Goal: Transaction & Acquisition: Purchase product/service

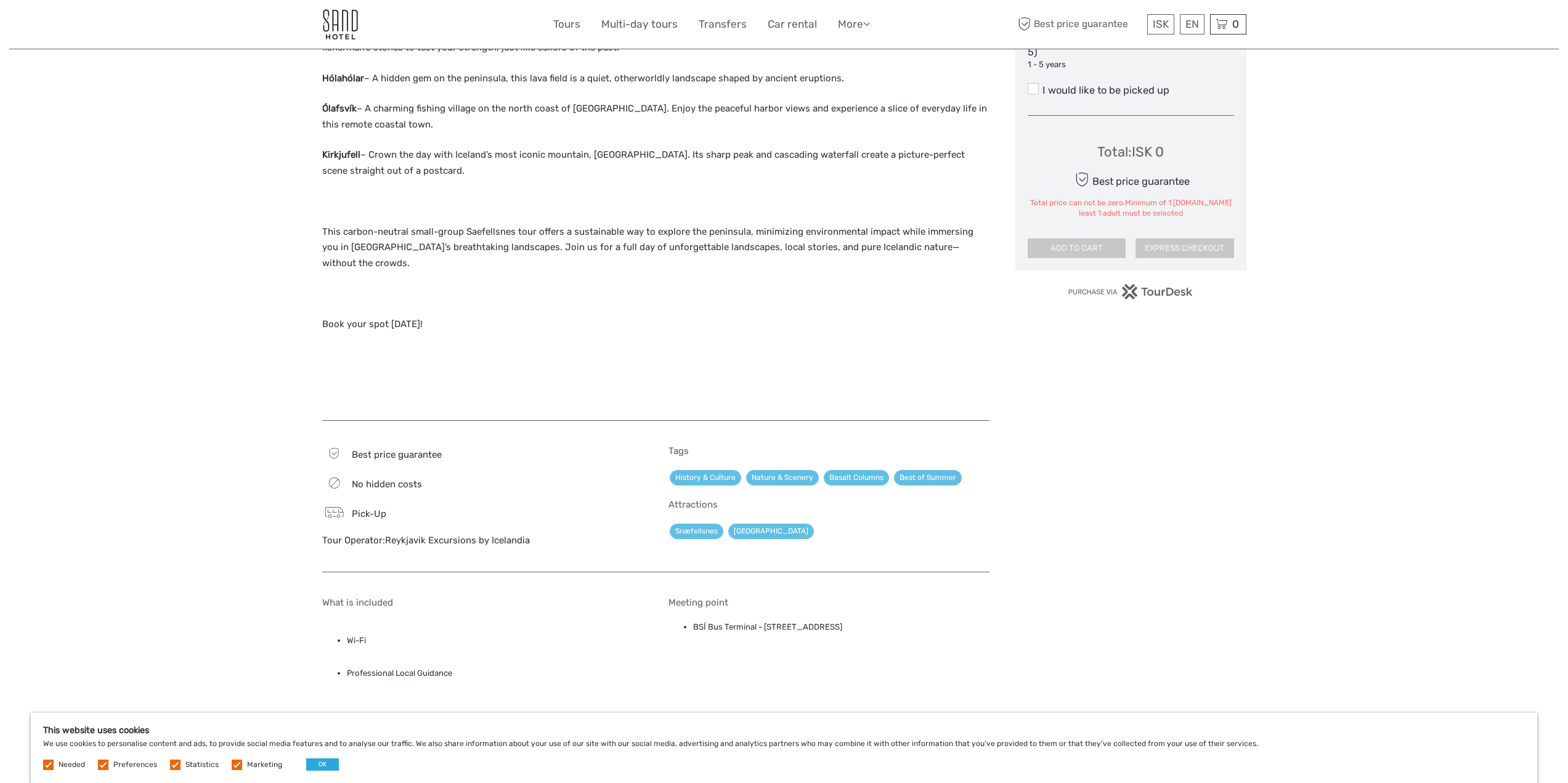
scroll to position [800, 0]
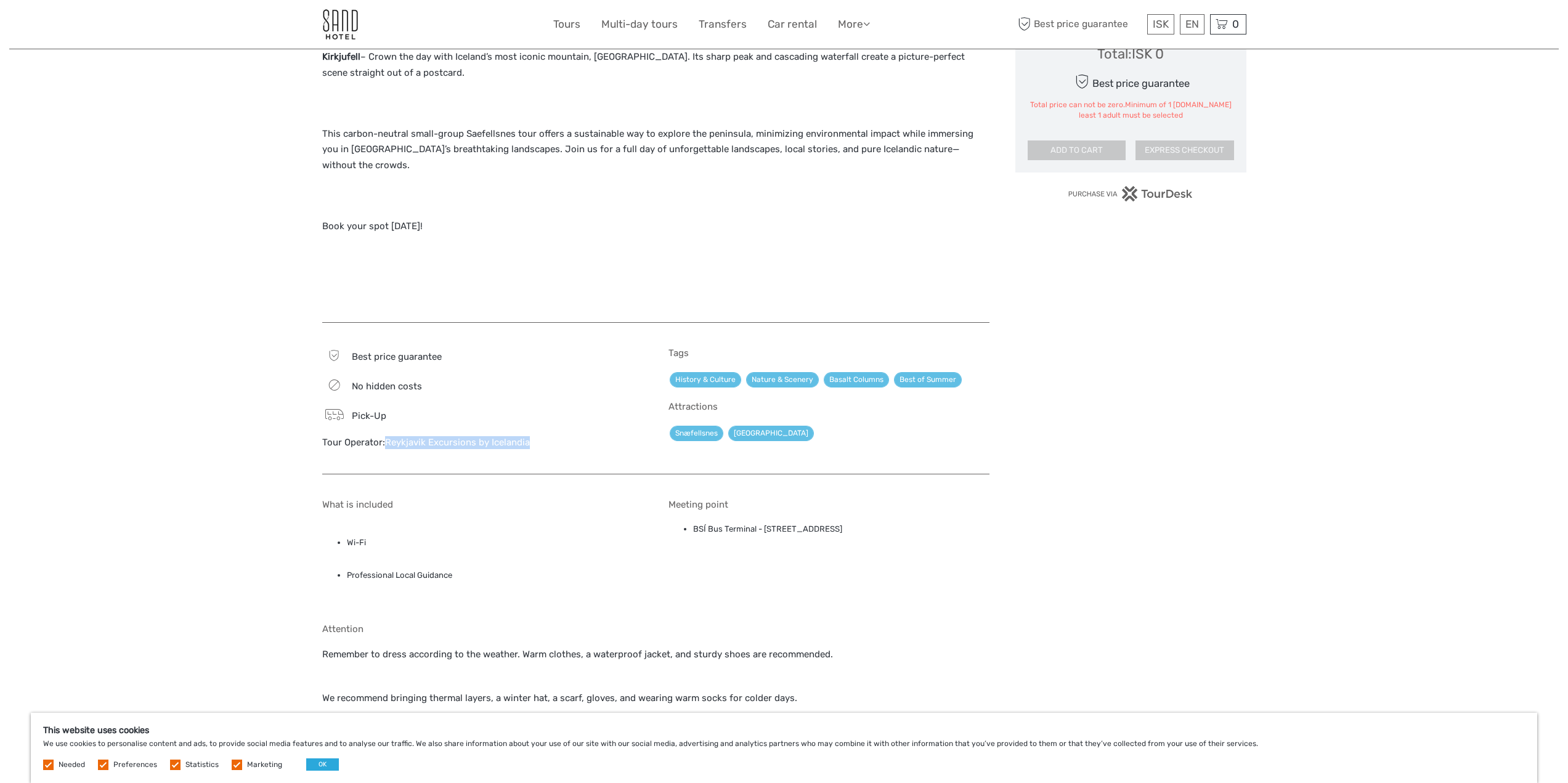
drag, startPoint x: 385, startPoint y: 424, endPoint x: 552, endPoint y: 434, distance: 167.3
click at [552, 434] on div "Best price guarantee No hidden costs Pick-Up Tour Operator: Reykjavik Excursion…" at bounding box center [482, 404] width 321 height 114
click at [581, 442] on div "Best price guarantee No hidden costs Pick-Up Tour Operator: Reykjavik Excursion…" at bounding box center [482, 404] width 321 height 114
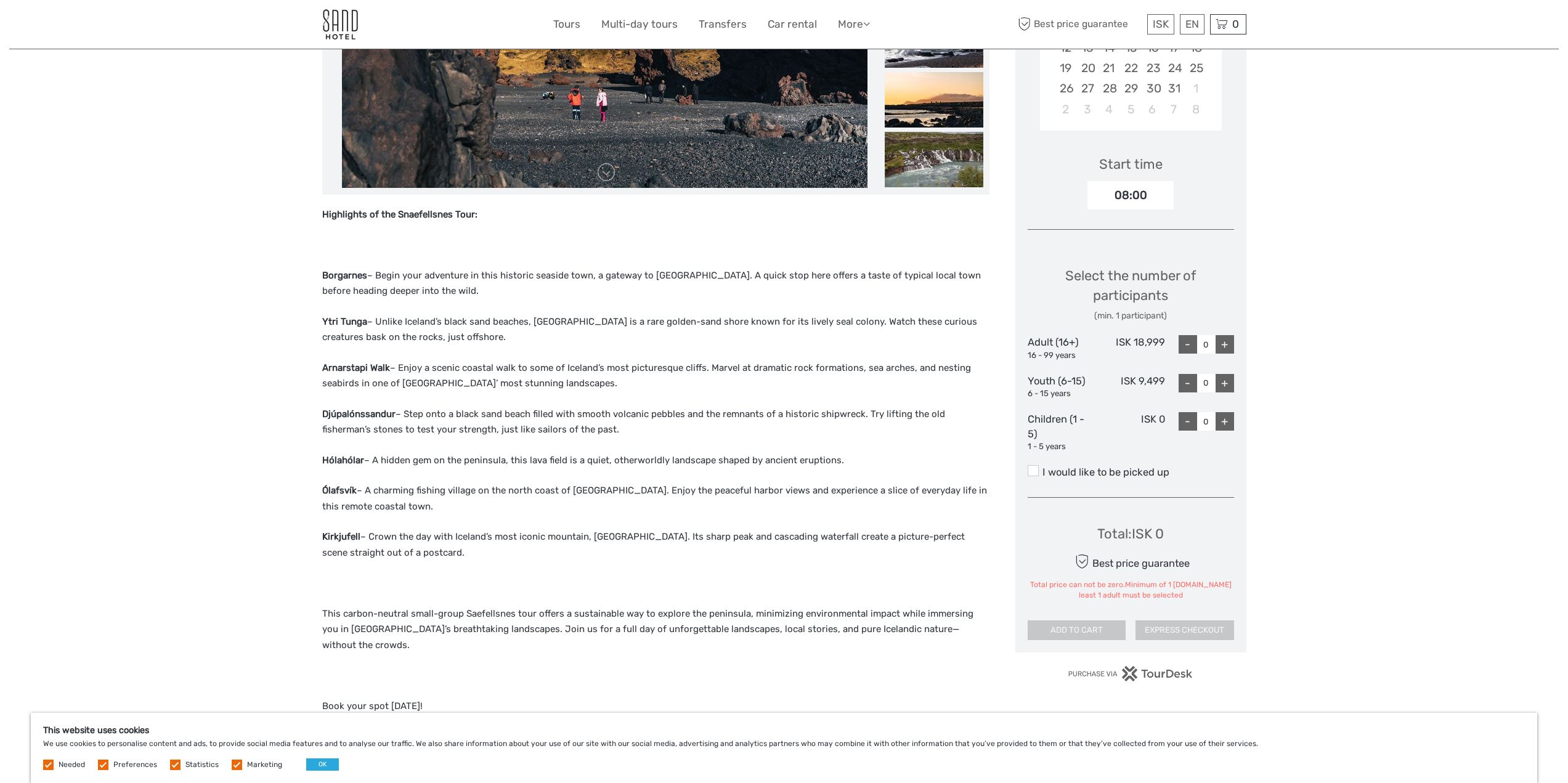
scroll to position [117, 0]
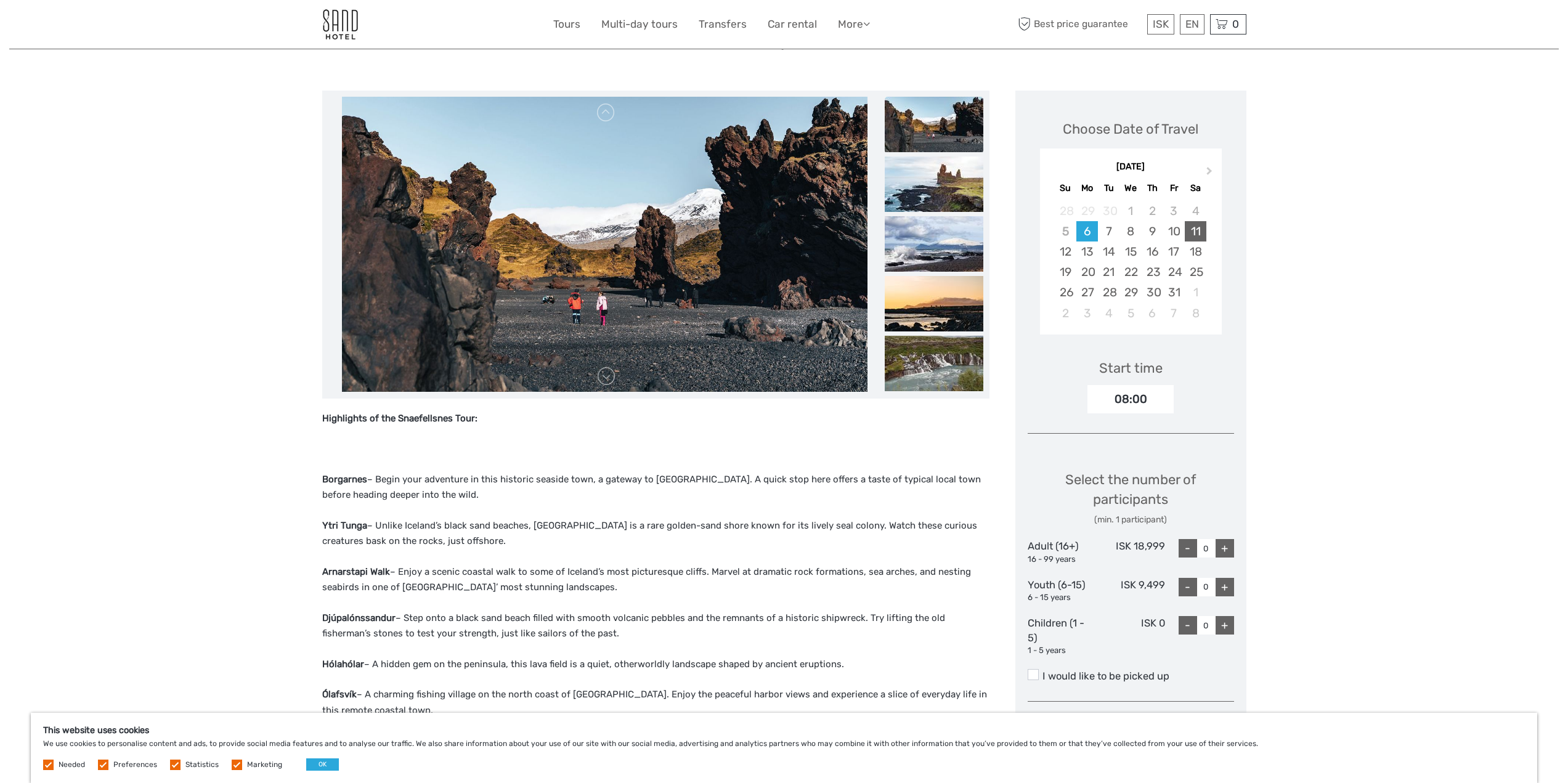
click at [1201, 226] on div "11" at bounding box center [1196, 231] width 22 height 21
click at [1222, 545] on div "+" at bounding box center [1225, 548] width 19 height 19
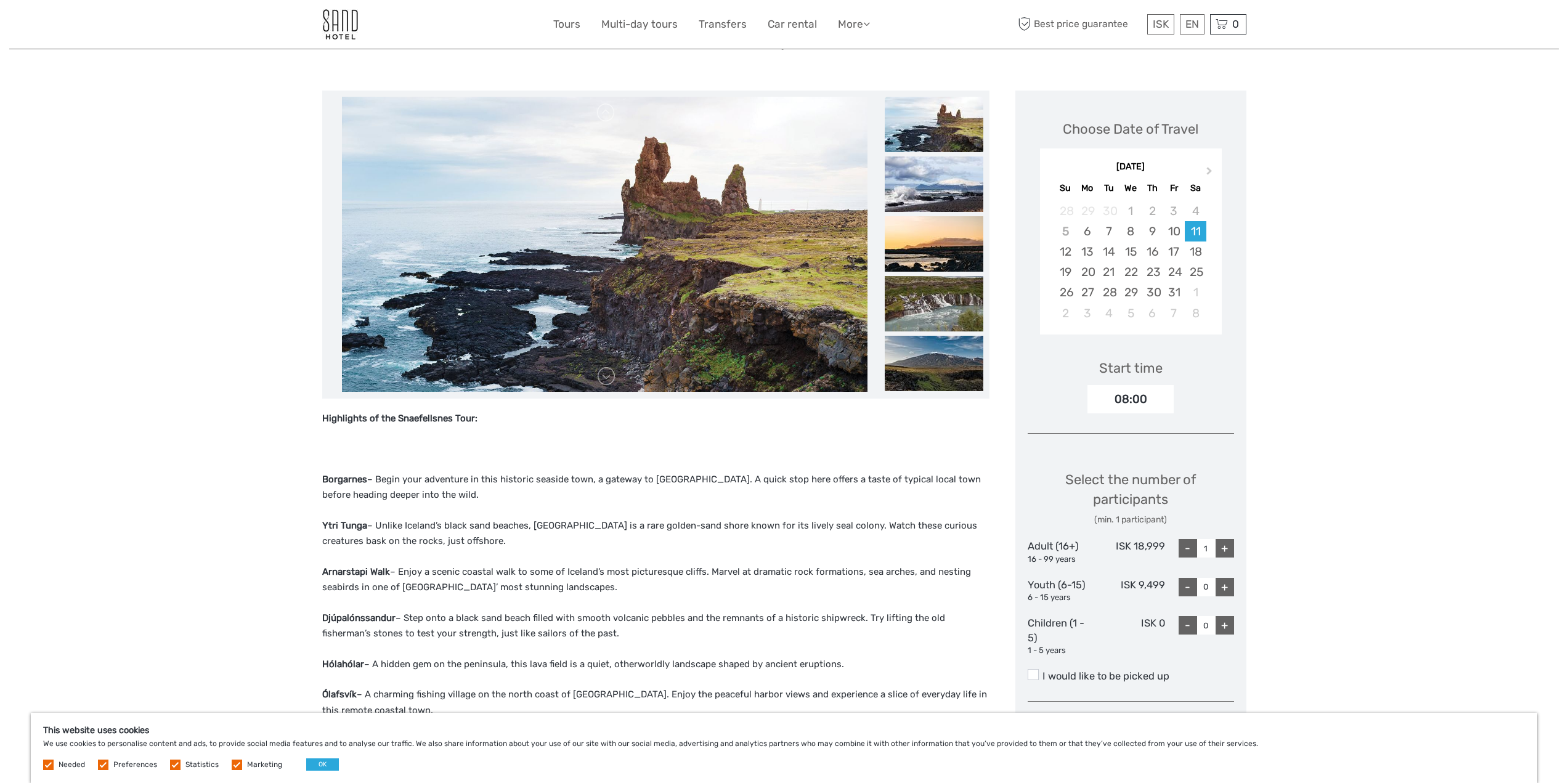
click at [1229, 550] on div "+" at bounding box center [1225, 548] width 19 height 19
type input "2"
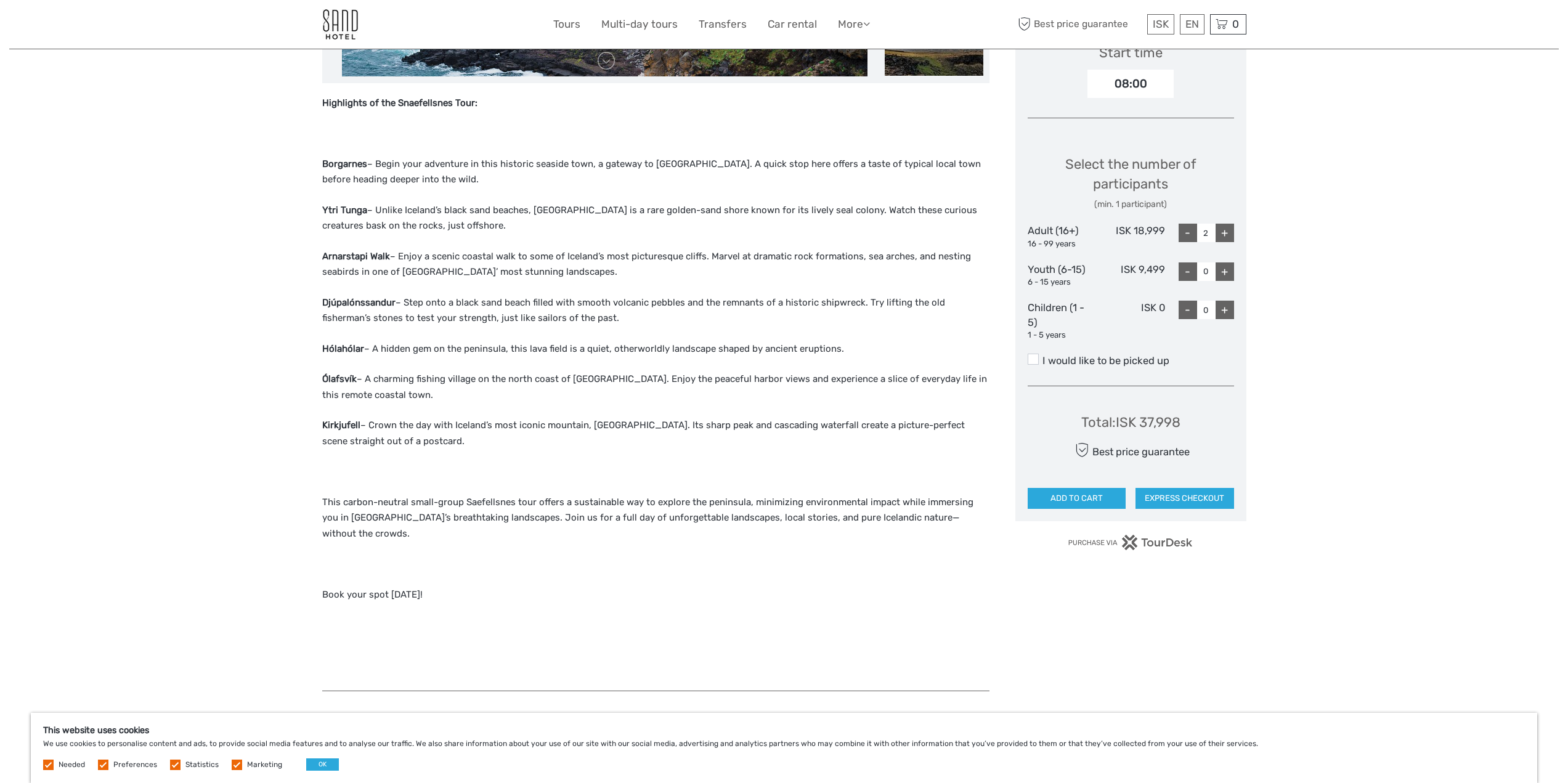
scroll to position [179, 0]
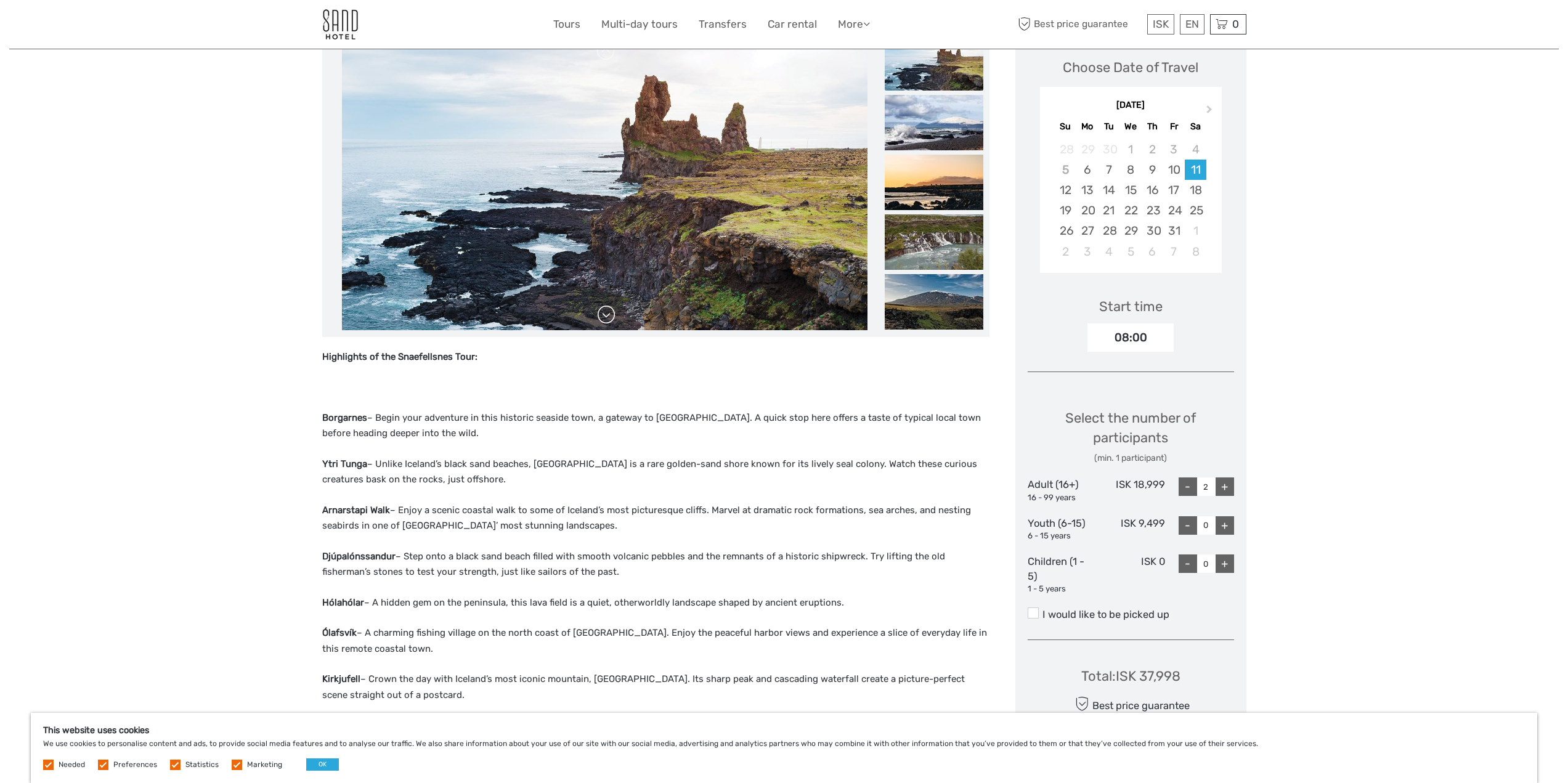
click at [615, 315] on link at bounding box center [606, 314] width 20 height 20
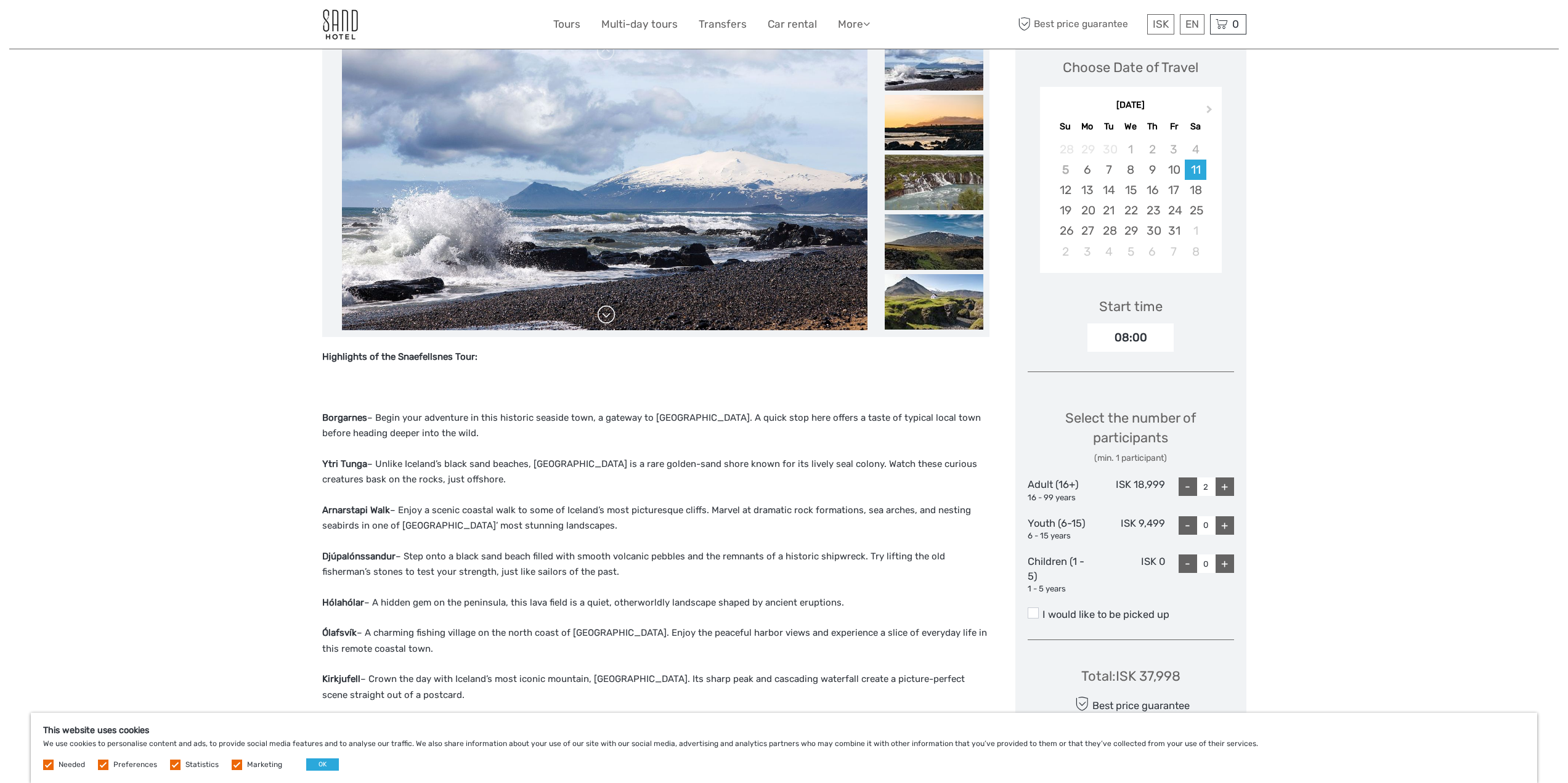
click at [615, 315] on link at bounding box center [606, 314] width 20 height 20
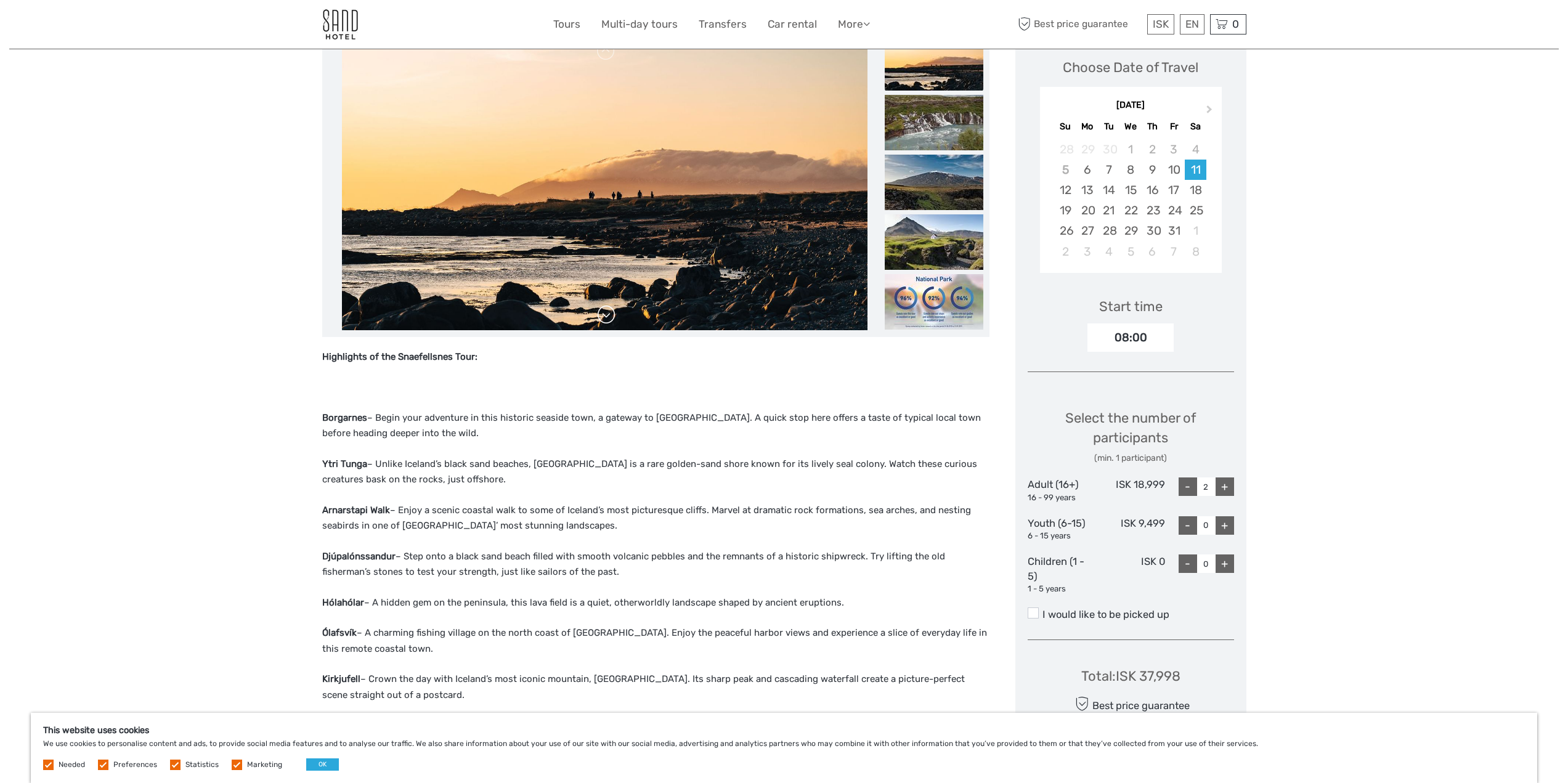
click at [615, 315] on link at bounding box center [606, 314] width 20 height 20
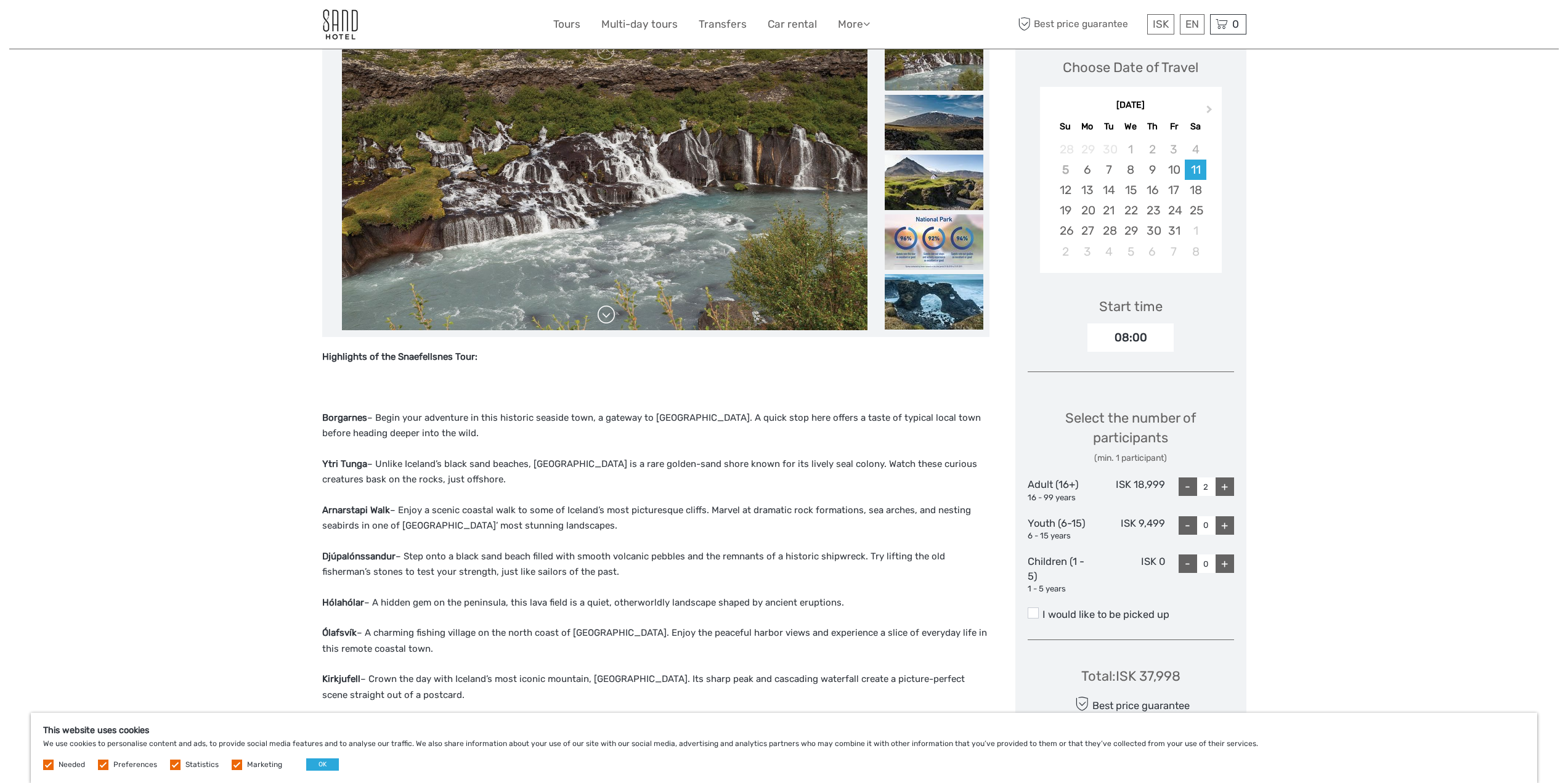
click at [615, 315] on link at bounding box center [606, 314] width 20 height 20
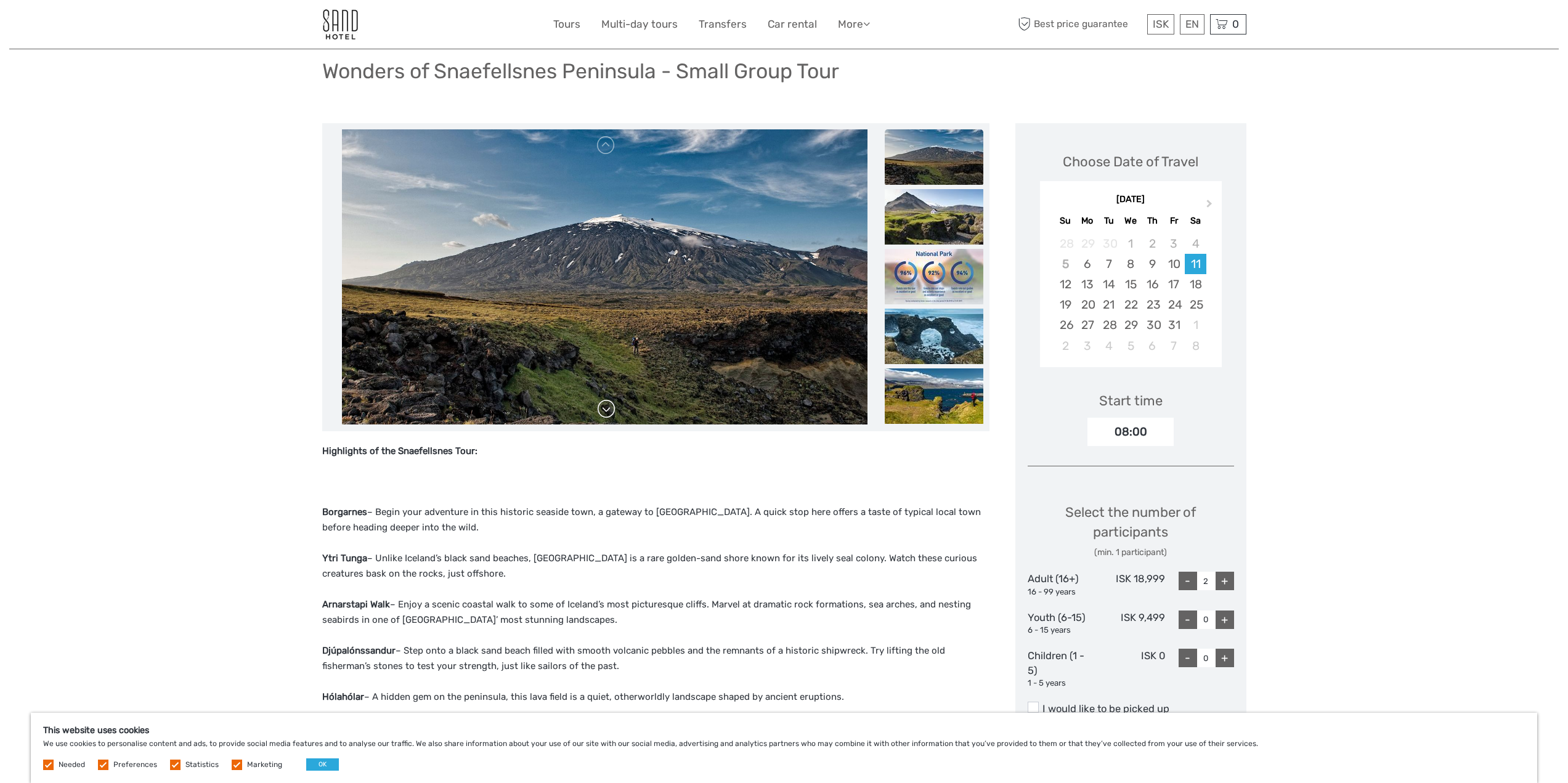
scroll to position [55, 0]
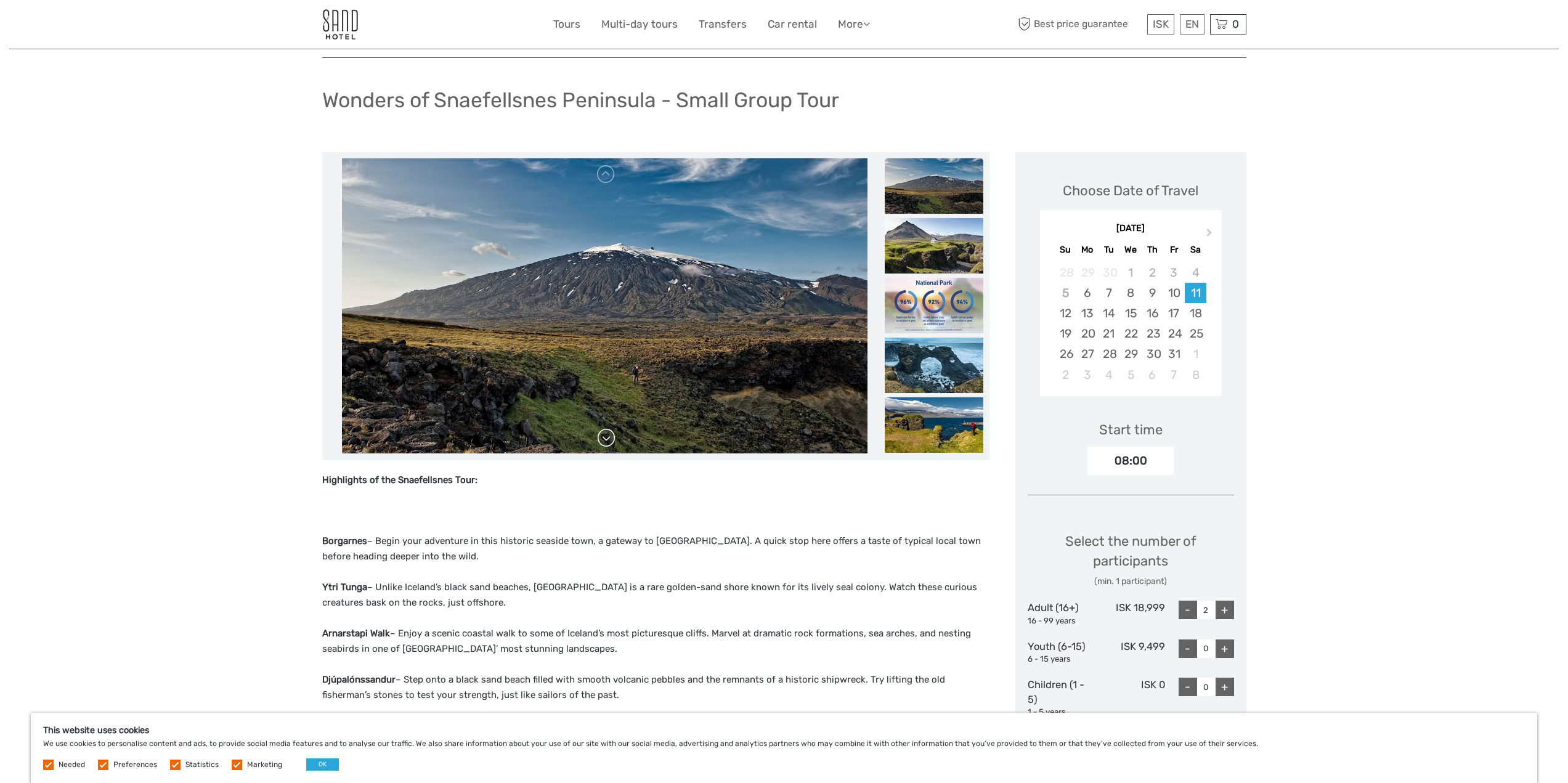
click at [606, 435] on link at bounding box center [606, 438] width 20 height 20
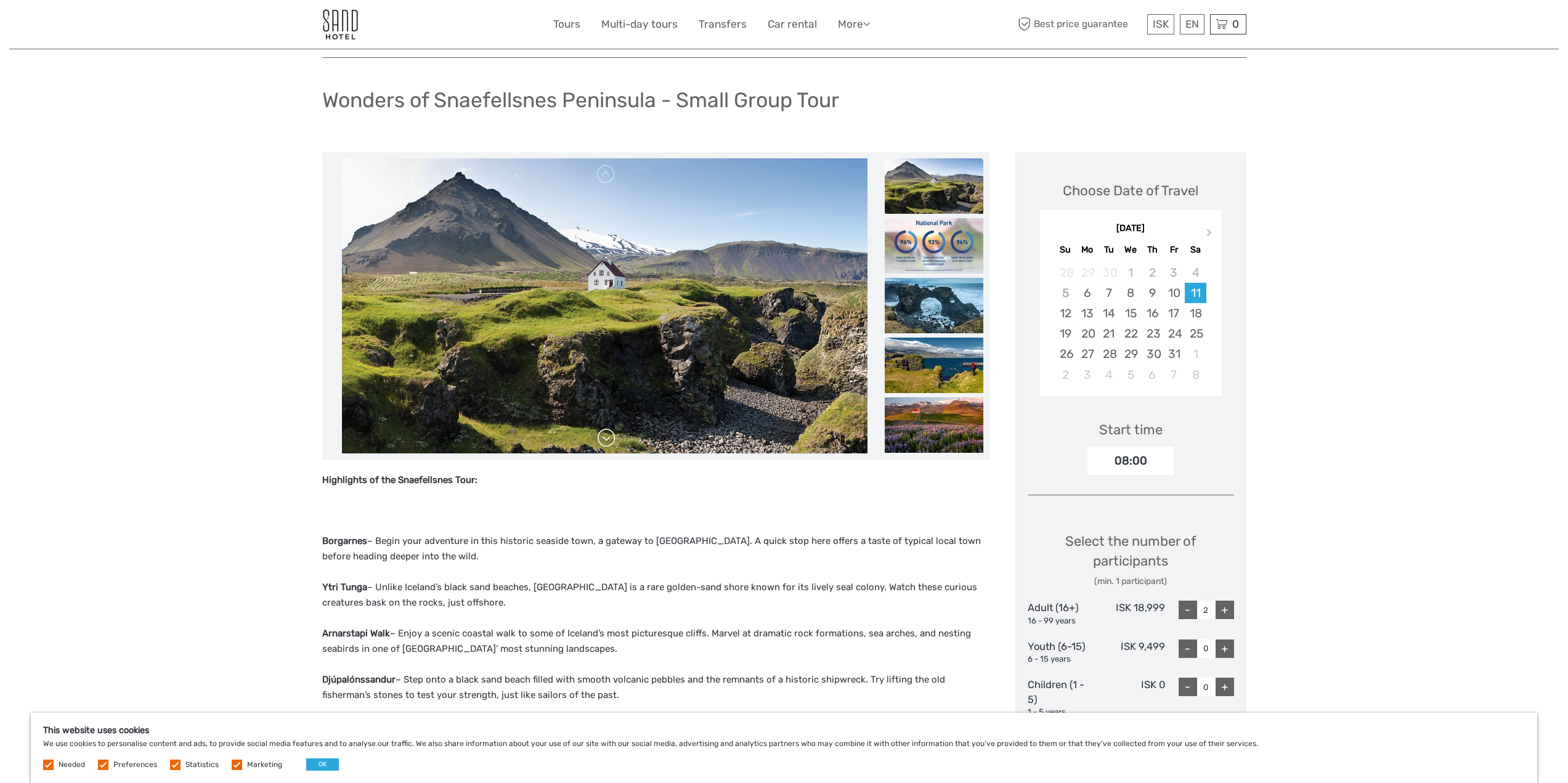
click at [606, 435] on link at bounding box center [606, 438] width 20 height 20
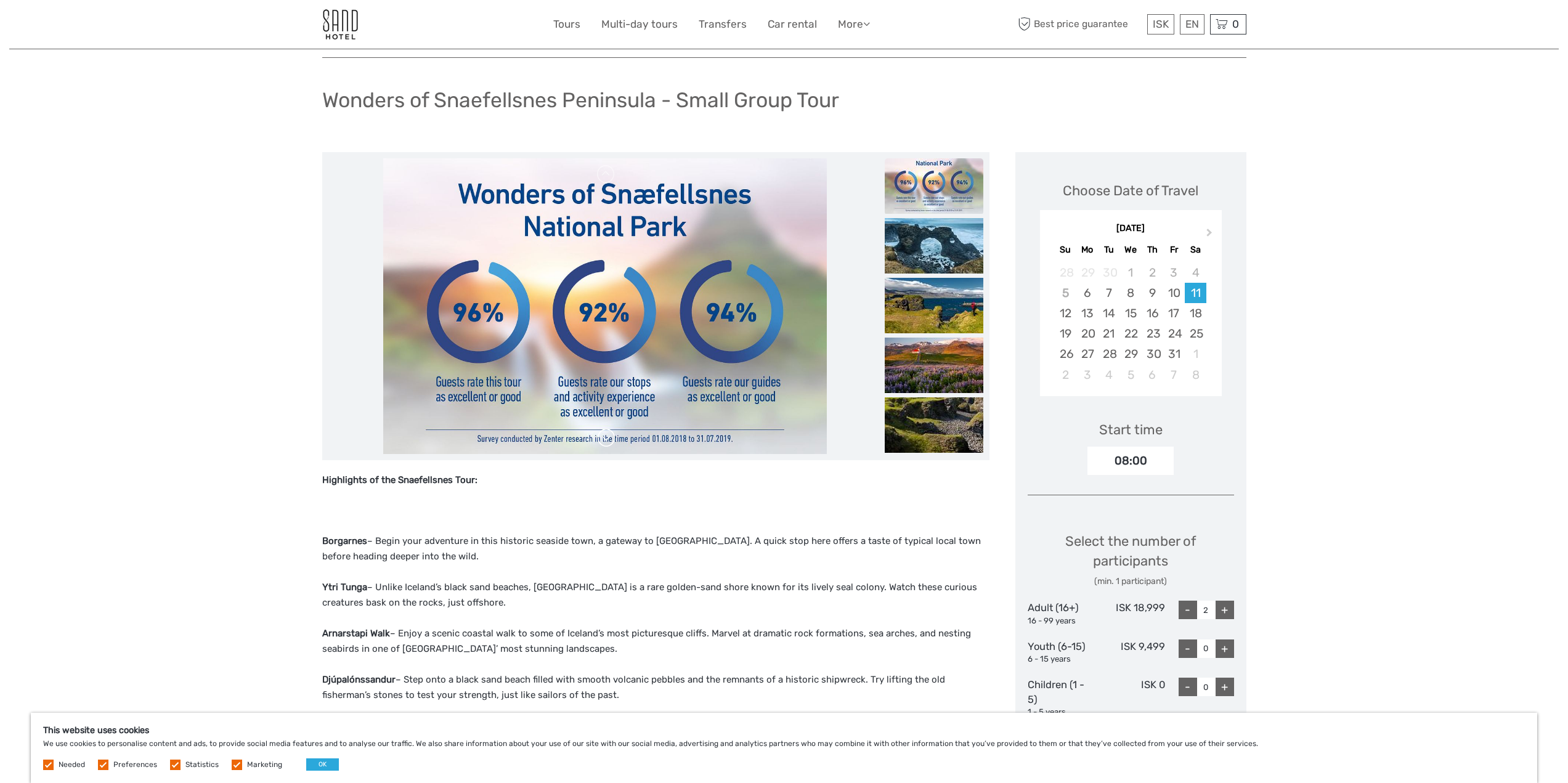
click at [606, 435] on link at bounding box center [606, 438] width 20 height 20
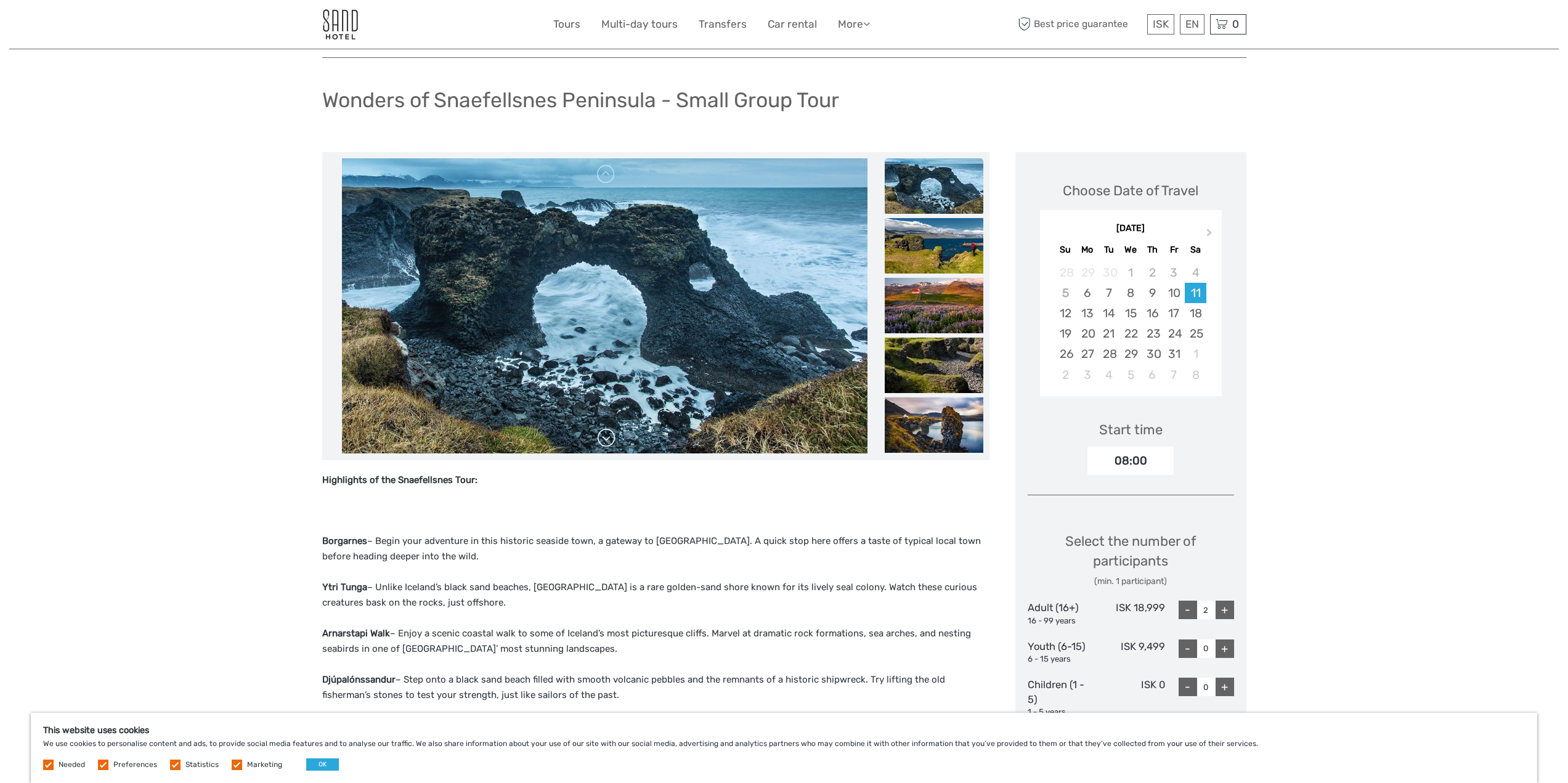
click at [606, 435] on link at bounding box center [606, 438] width 20 height 20
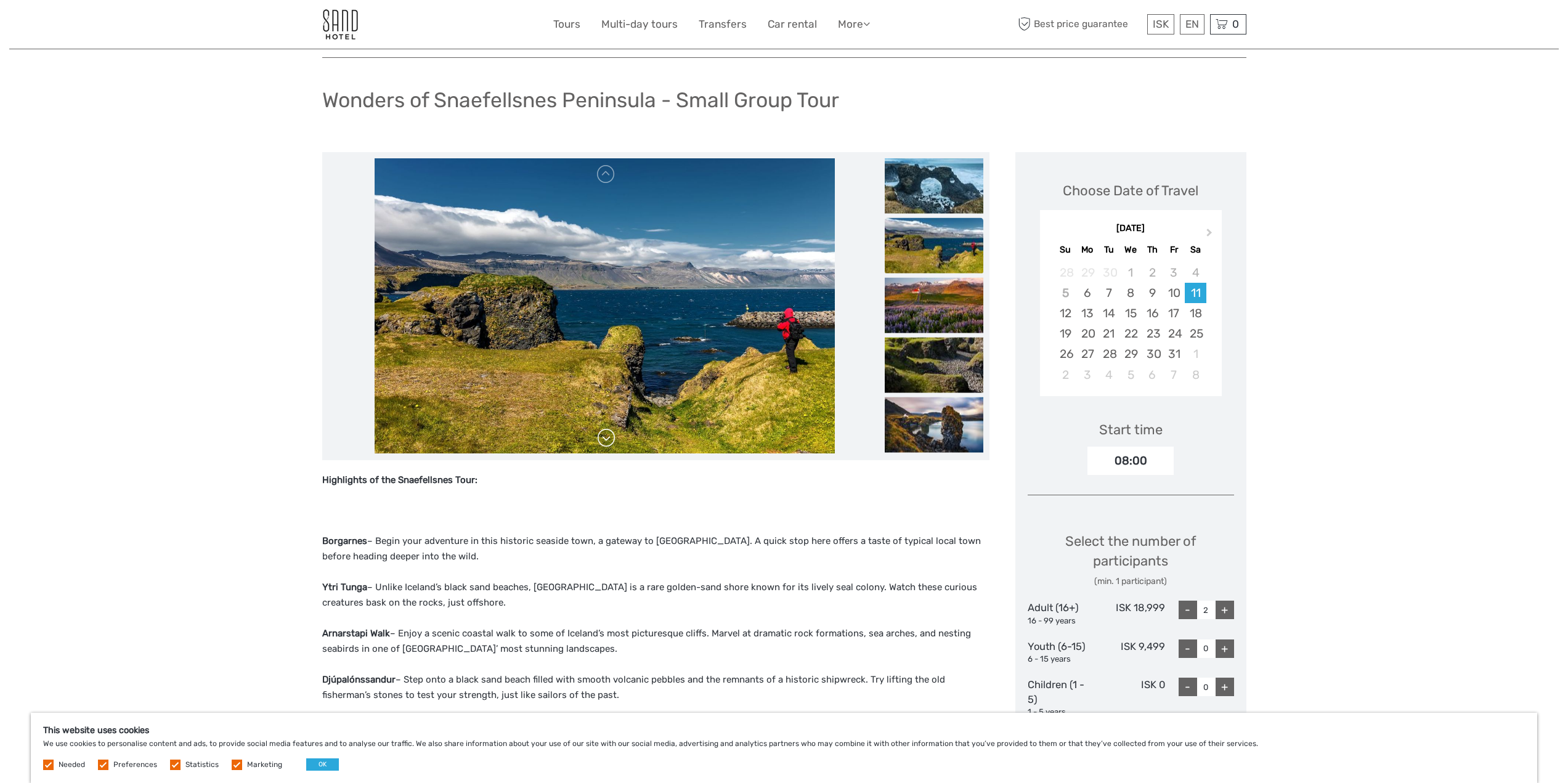
click at [606, 435] on link at bounding box center [606, 438] width 20 height 20
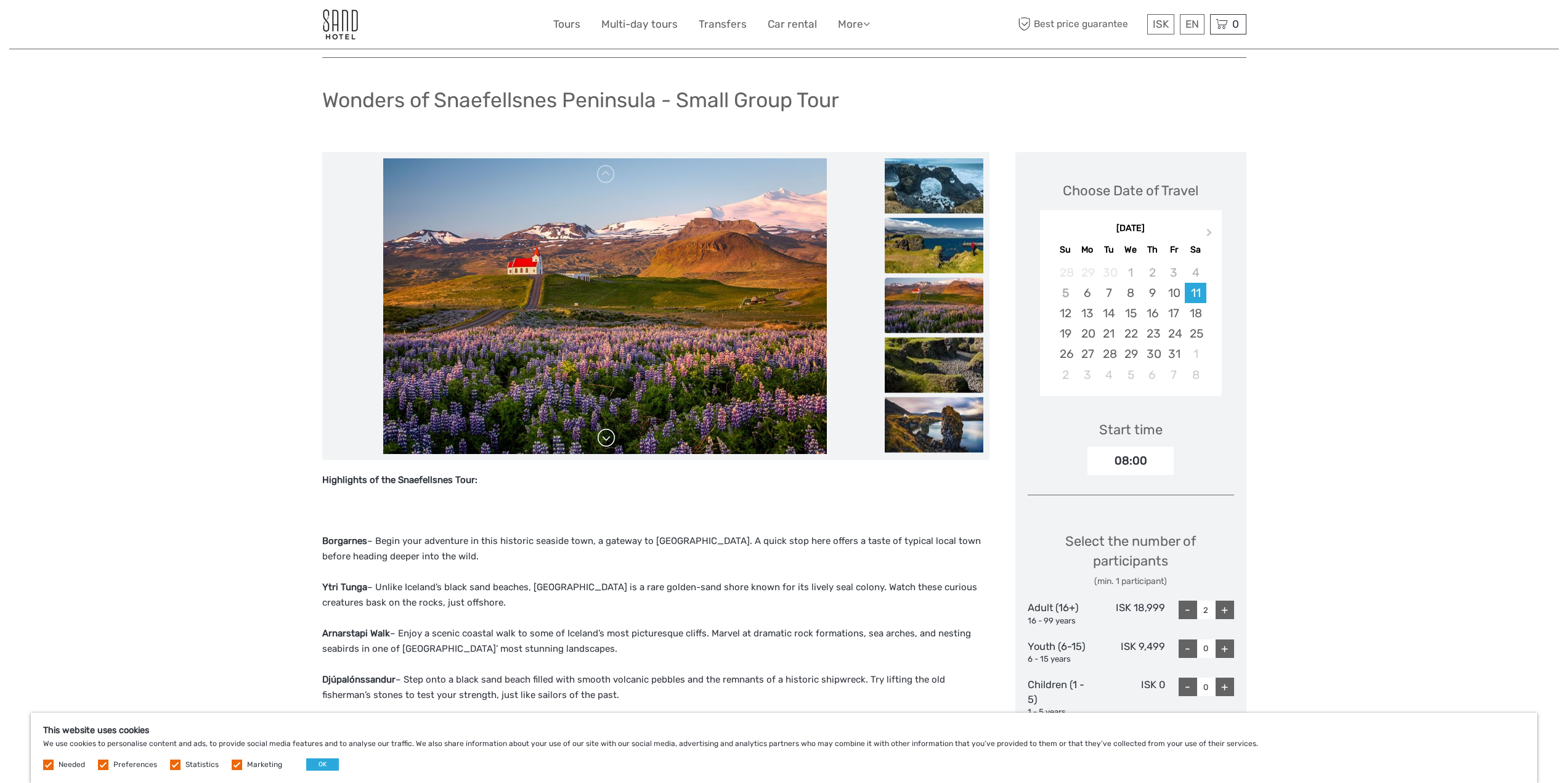
click at [606, 435] on link at bounding box center [606, 438] width 20 height 20
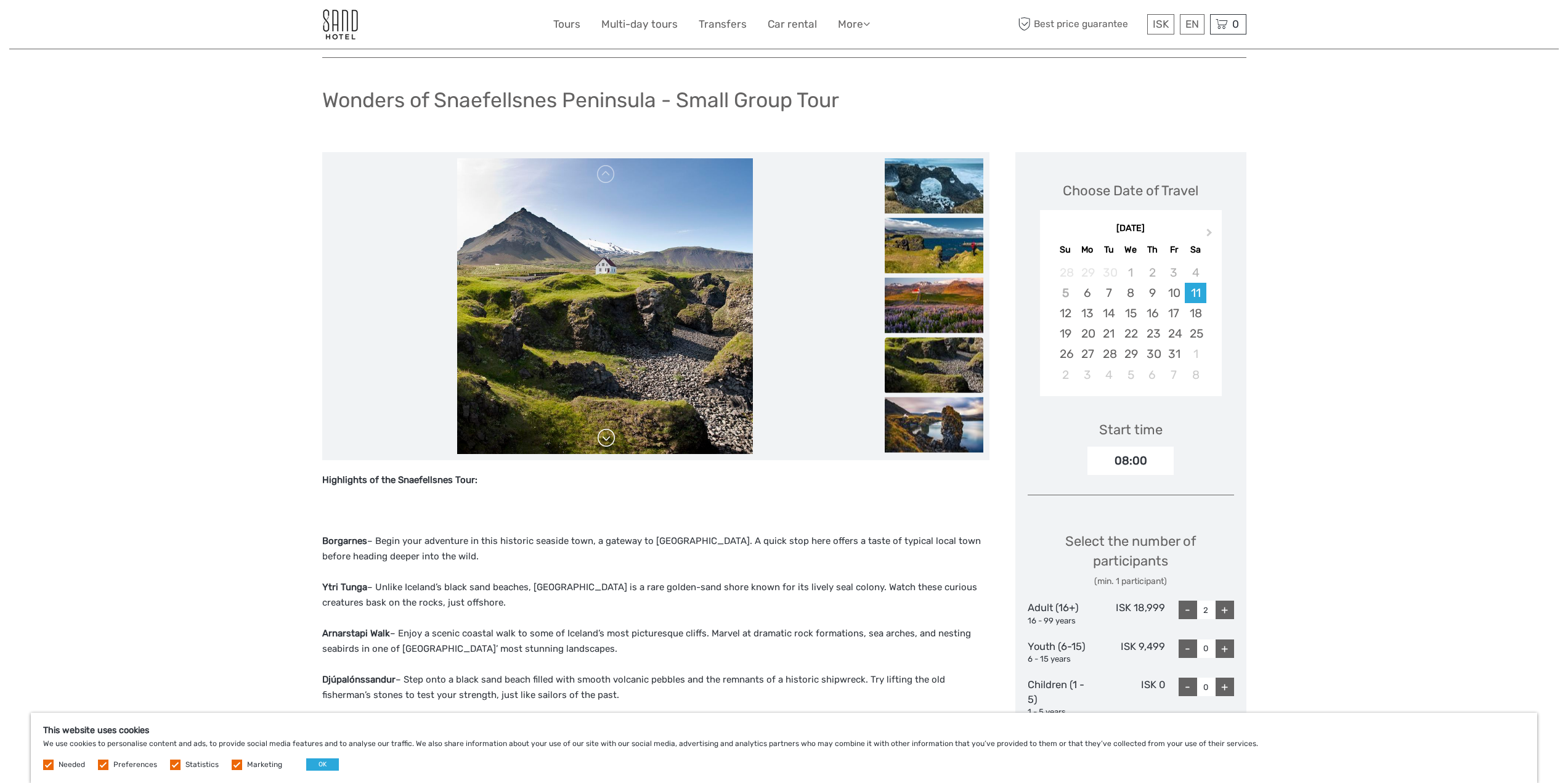
click at [606, 435] on link at bounding box center [606, 438] width 20 height 20
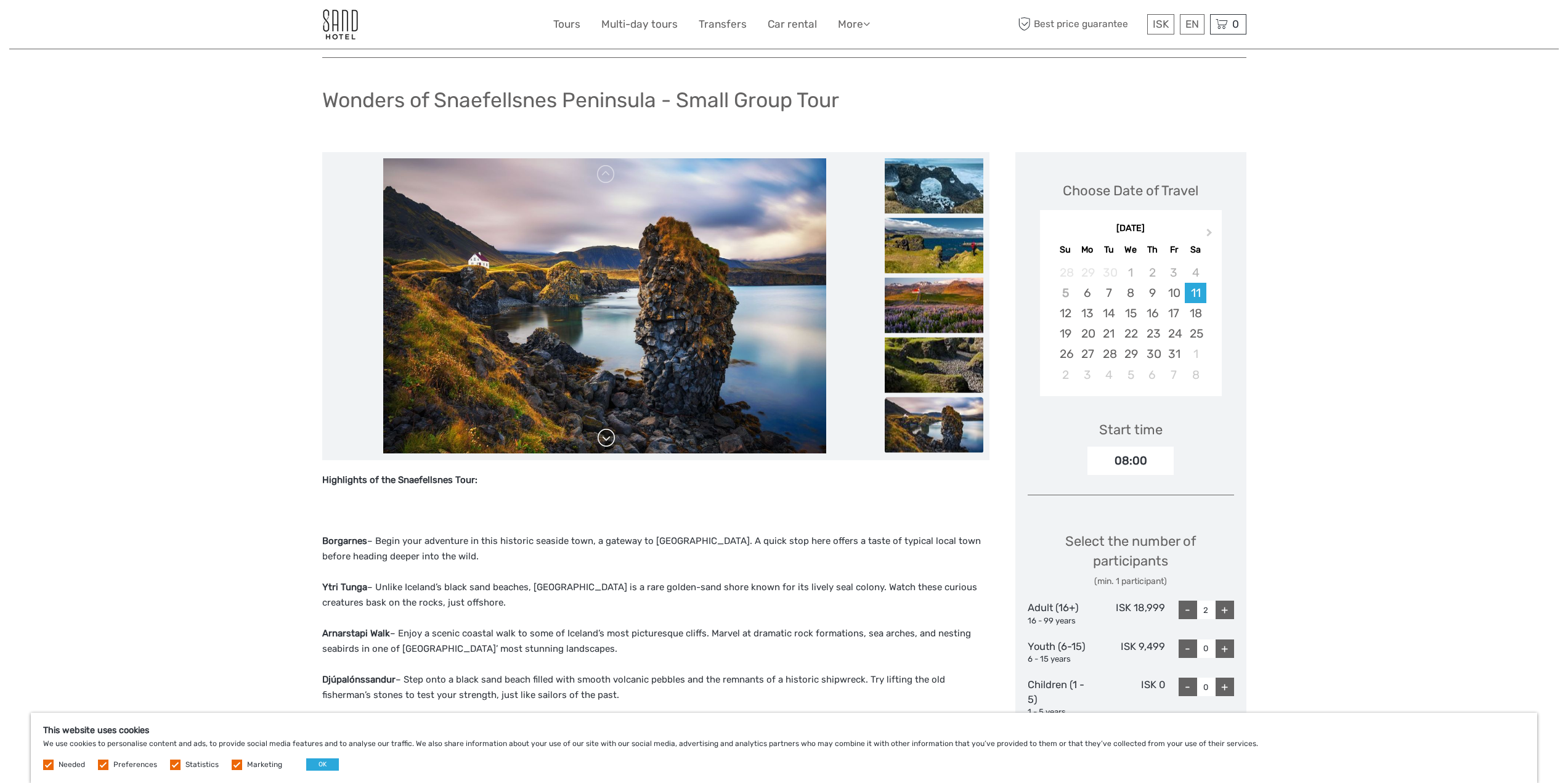
click at [606, 435] on link at bounding box center [606, 438] width 20 height 20
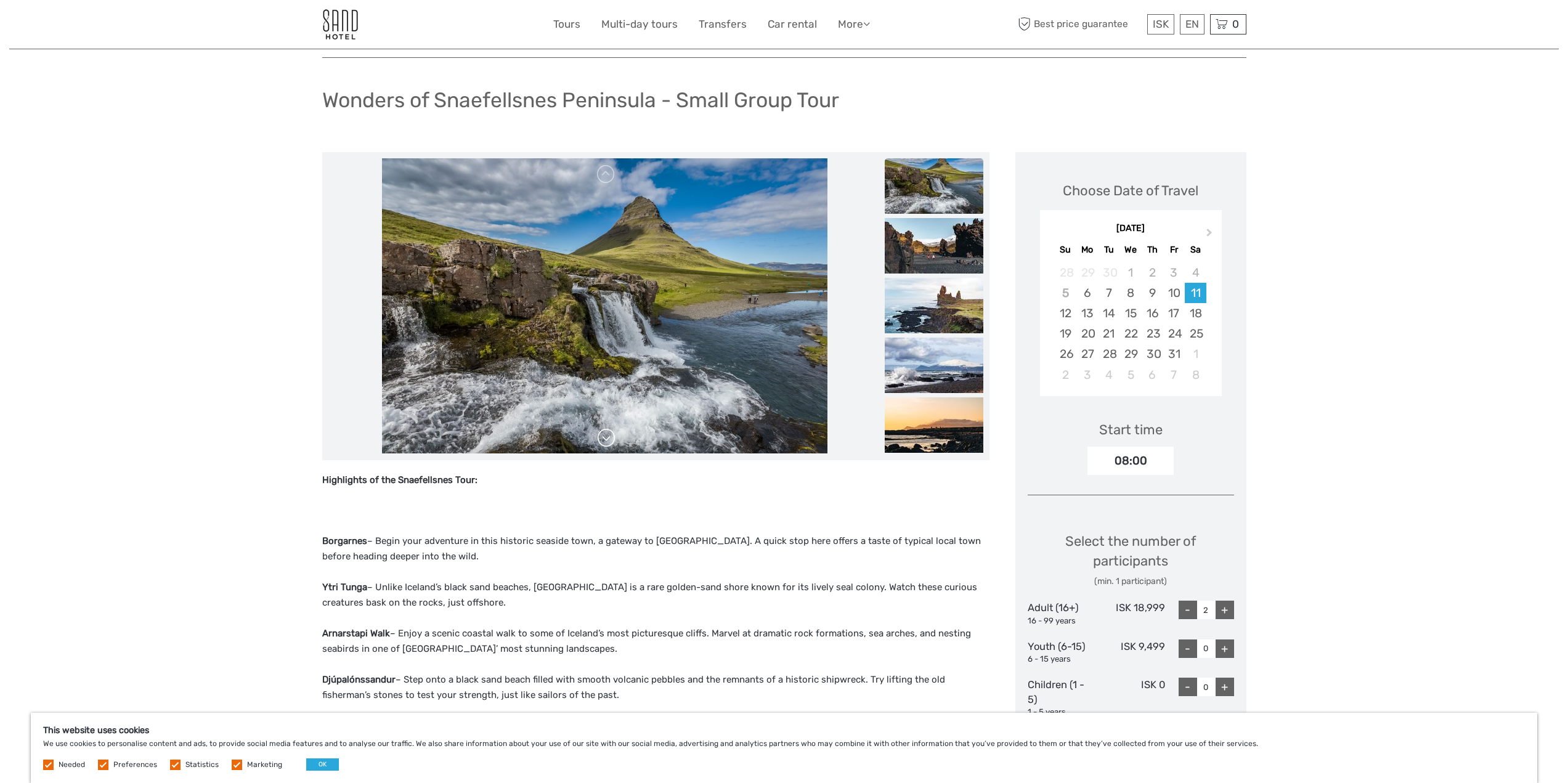
click at [607, 435] on link at bounding box center [606, 438] width 20 height 20
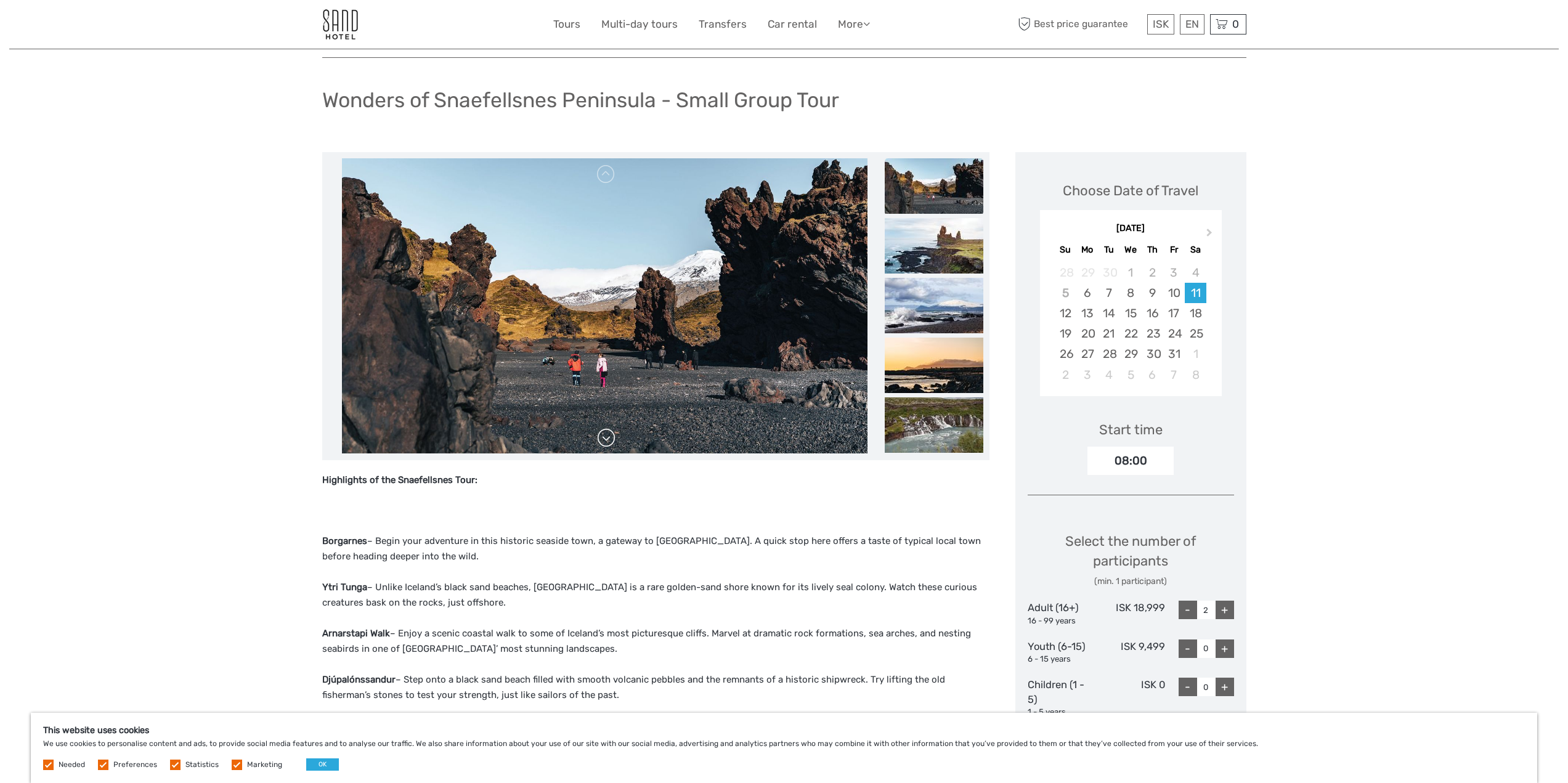
click at [607, 435] on link at bounding box center [606, 438] width 20 height 20
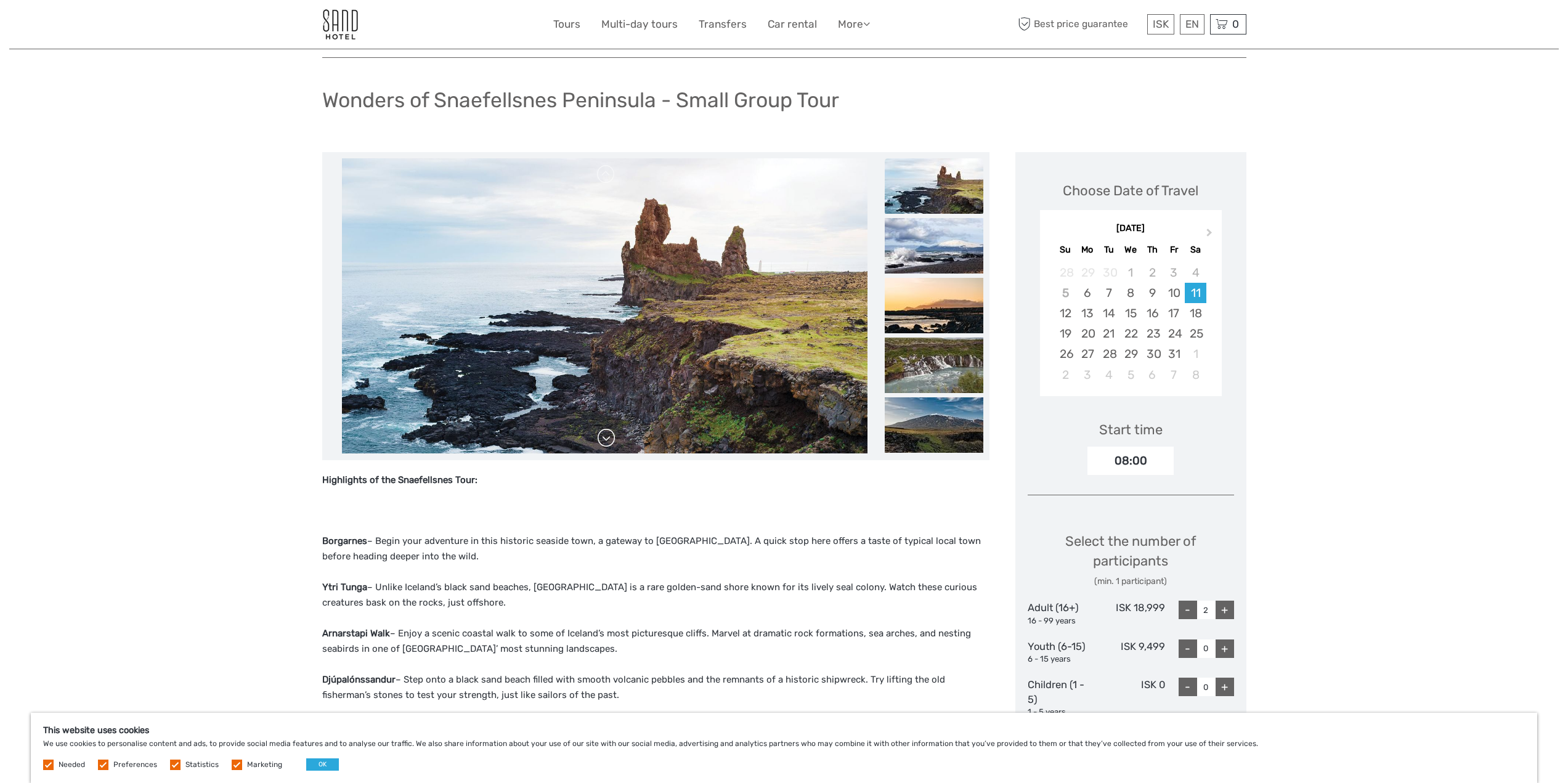
click at [607, 435] on link at bounding box center [606, 438] width 20 height 20
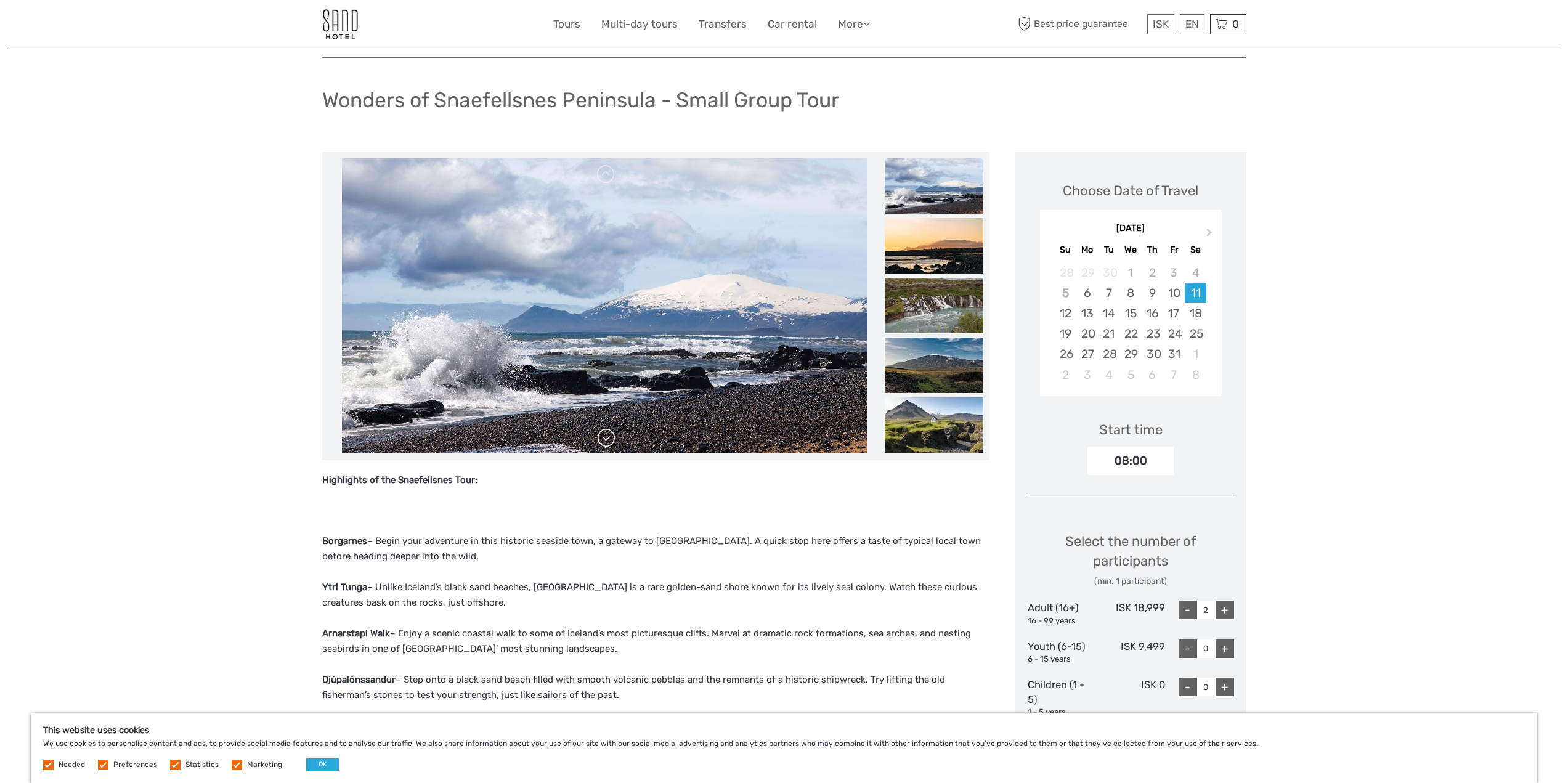
click at [607, 434] on link at bounding box center [606, 438] width 20 height 20
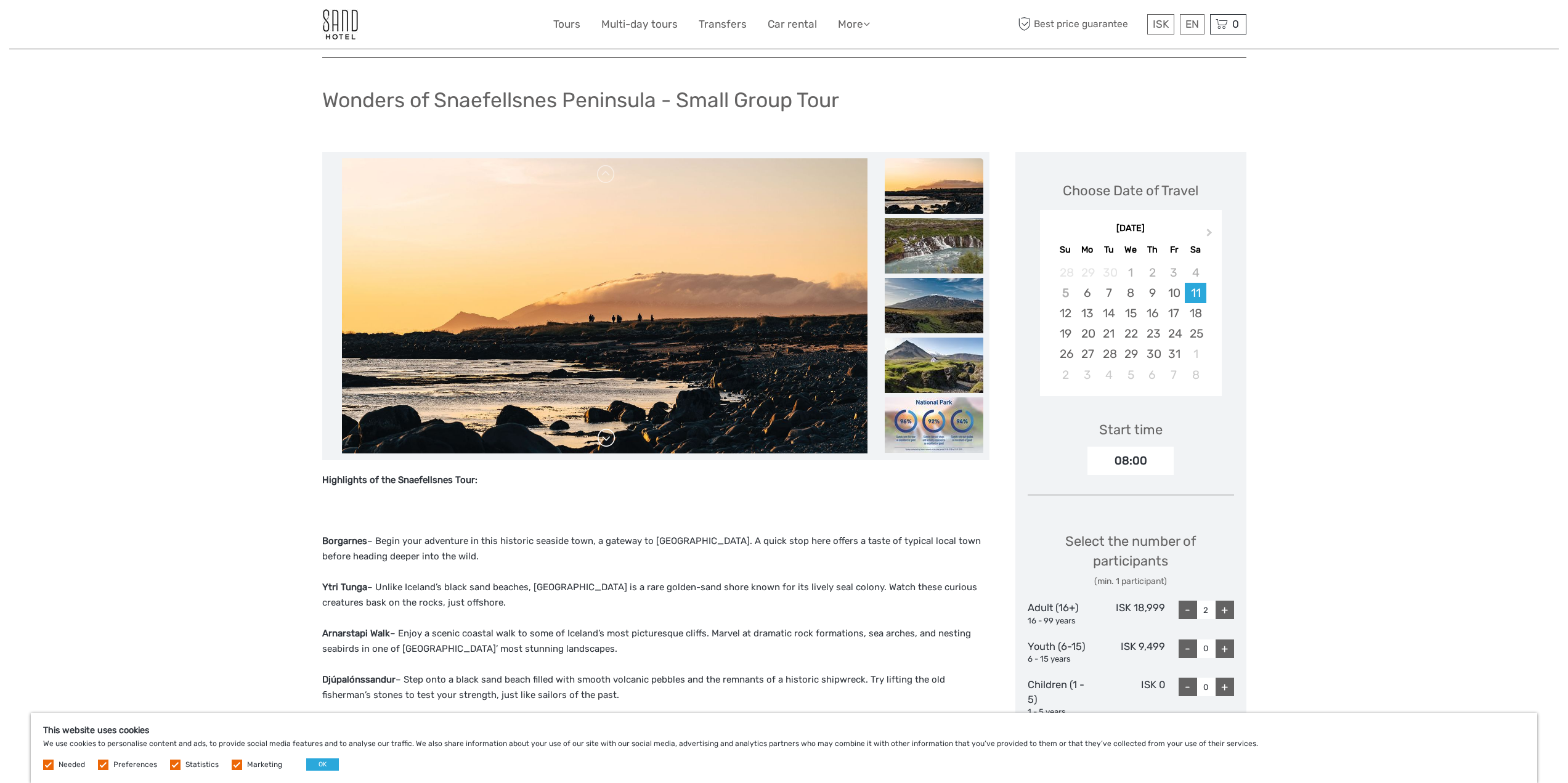
click at [607, 434] on link at bounding box center [606, 438] width 20 height 20
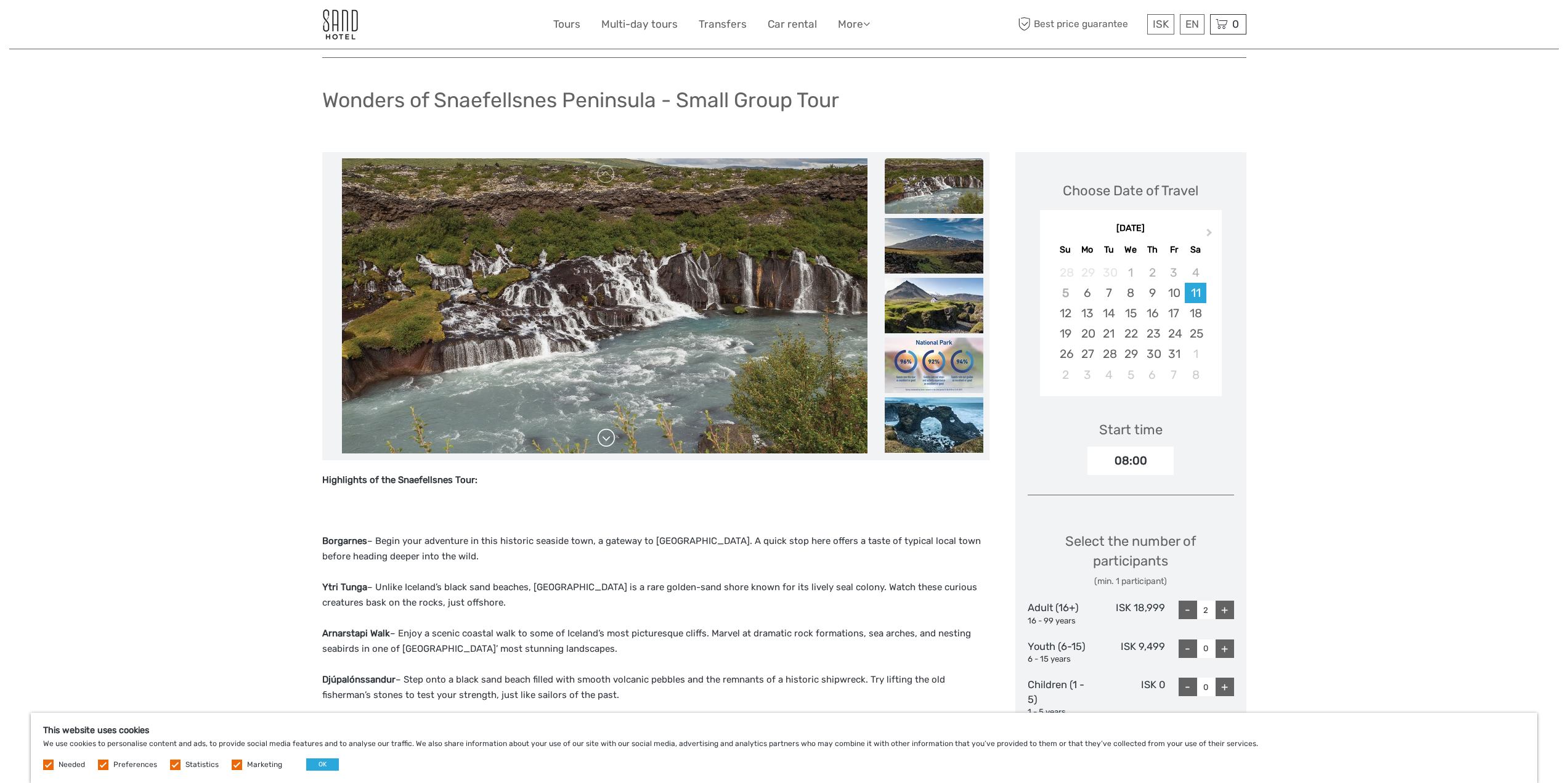
click at [609, 434] on link at bounding box center [606, 438] width 20 height 20
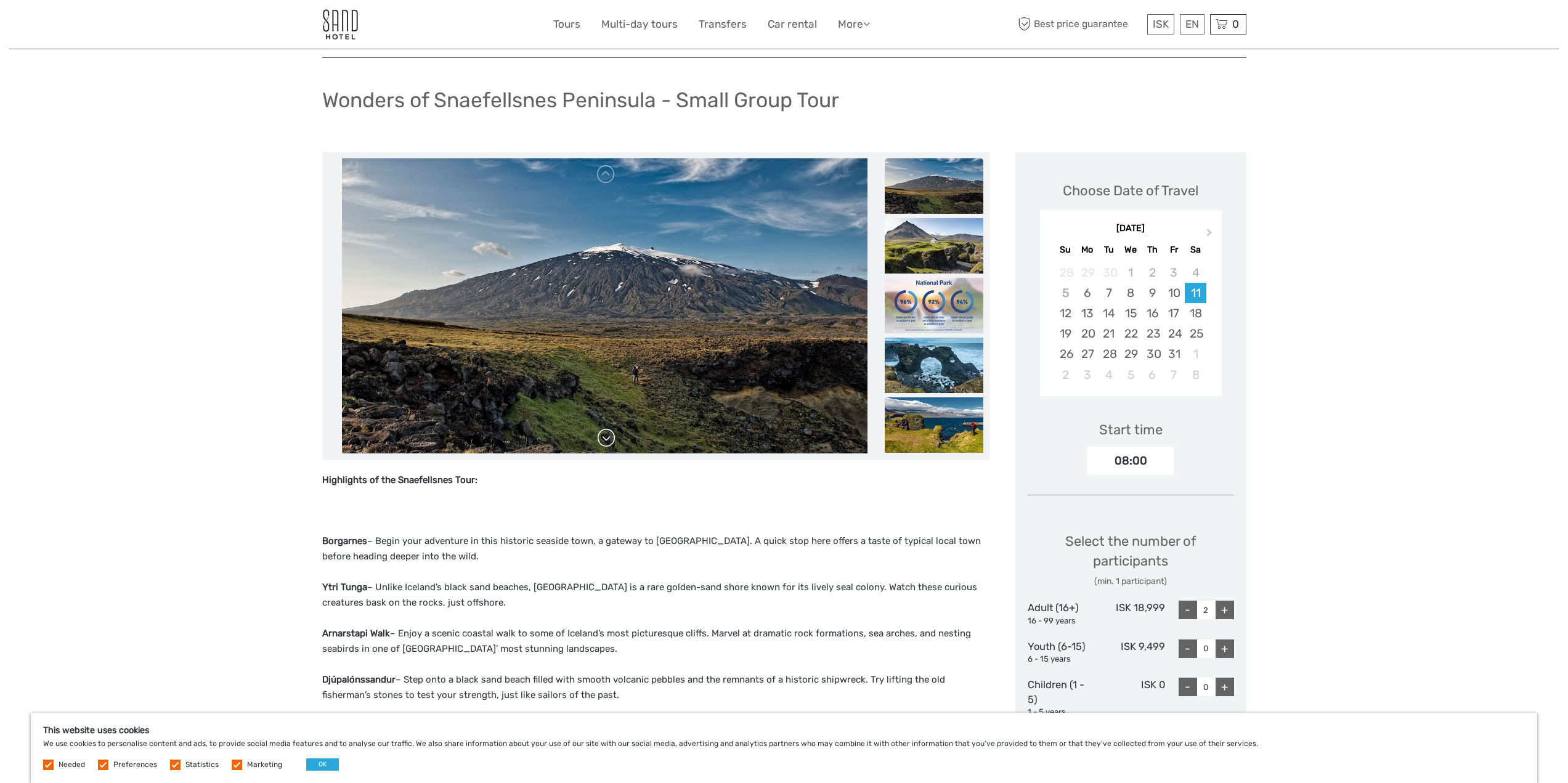
click at [609, 434] on link at bounding box center [606, 438] width 20 height 20
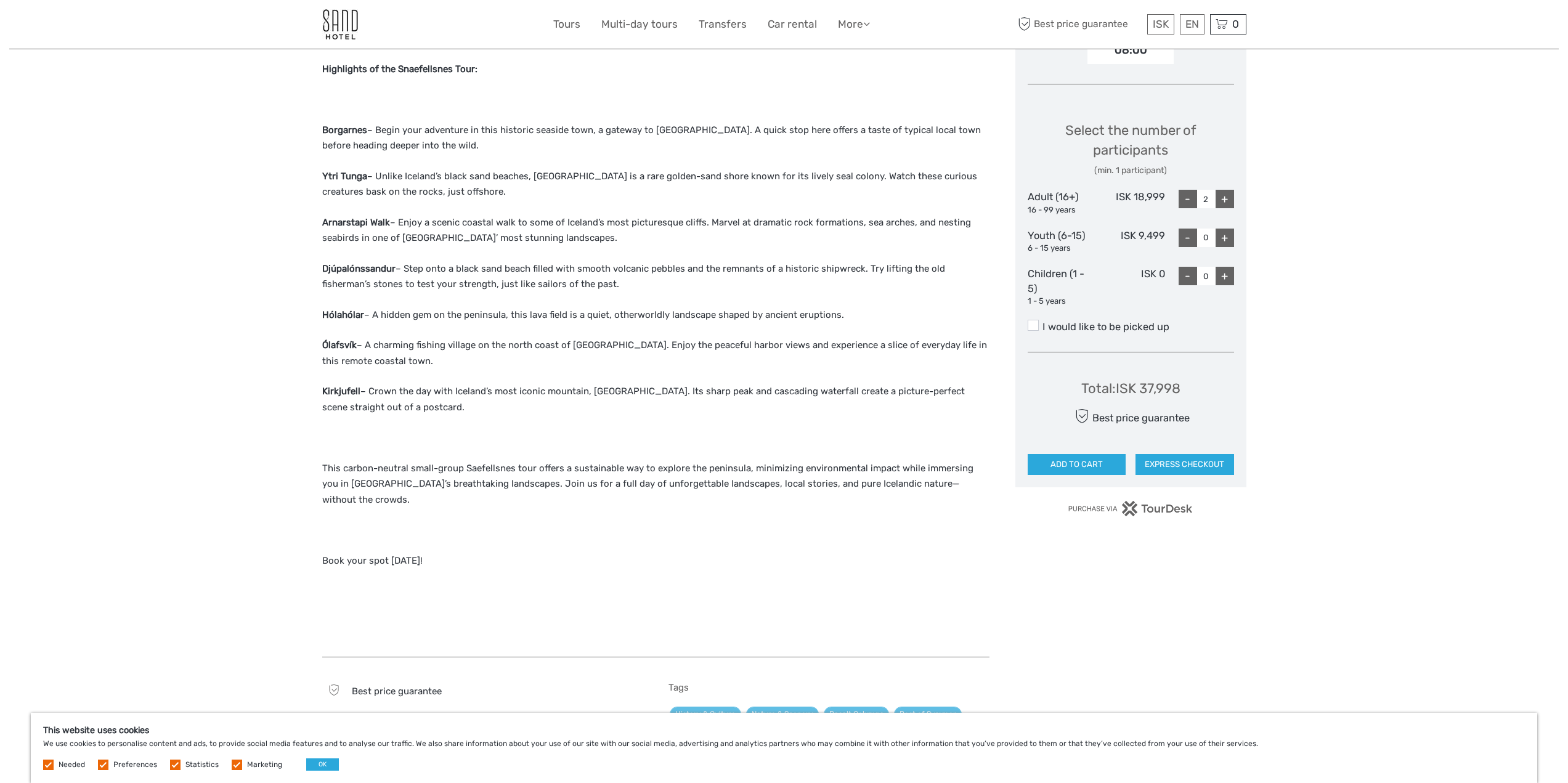
scroll to position [425, 0]
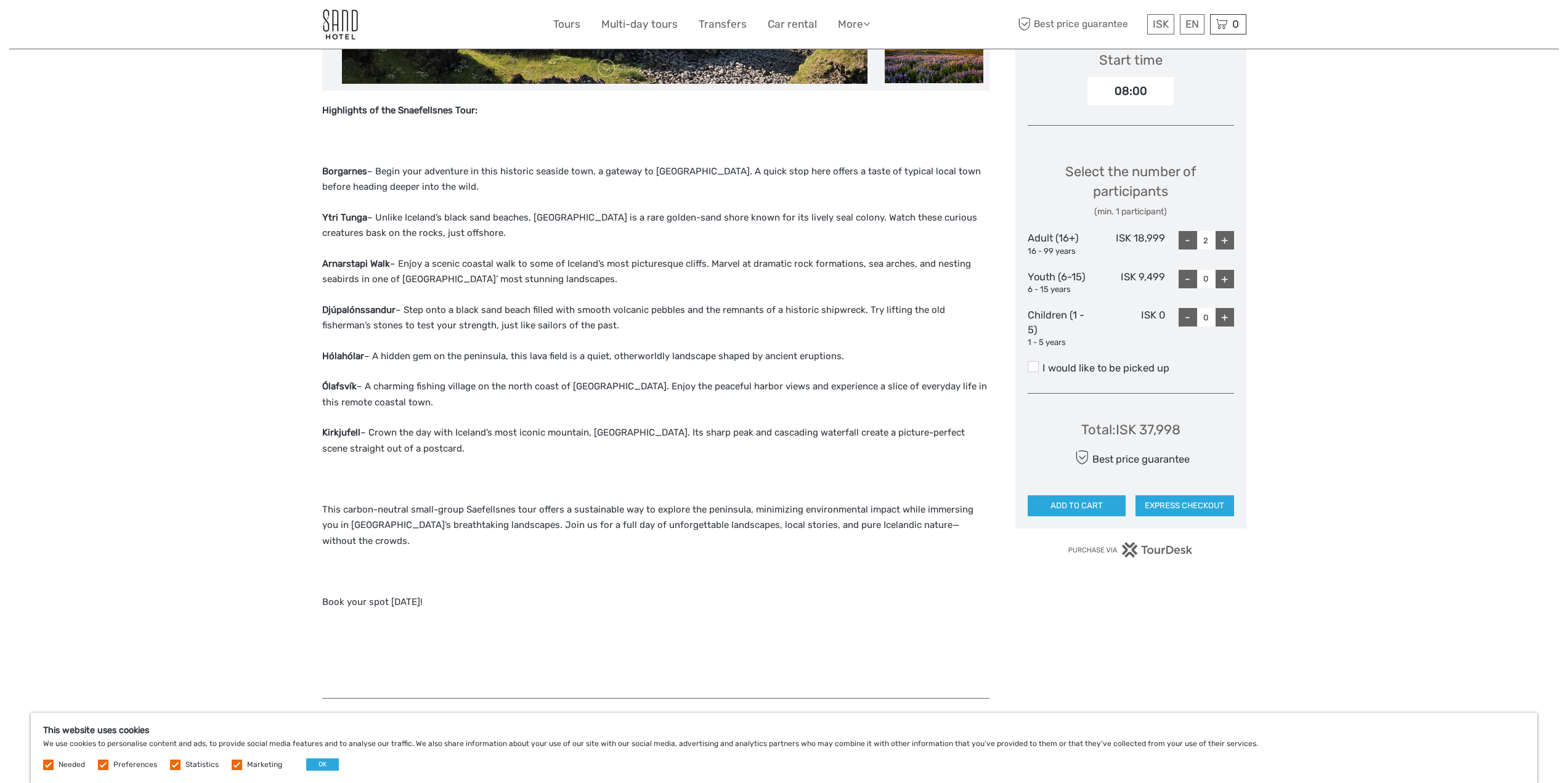
drag, startPoint x: 363, startPoint y: 353, endPoint x: 320, endPoint y: 354, distance: 43.0
click at [320, 354] on div "Region / Starts from: Capital Region Travel method: Mini Bus / Car 12 hours Ver…" at bounding box center [783, 552] width 1549 height 1954
copy strong "Hólahólar"
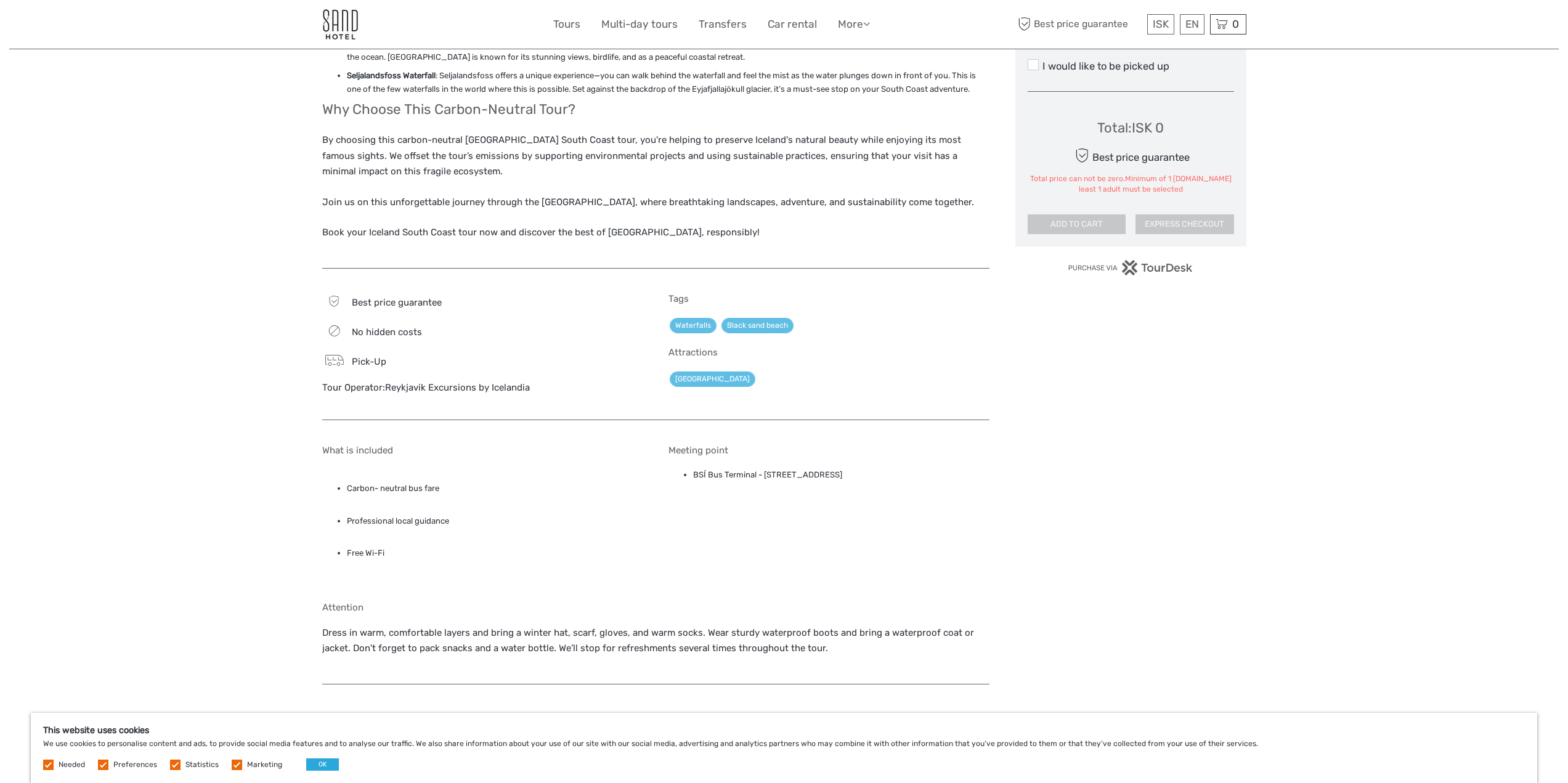
scroll to position [739, 0]
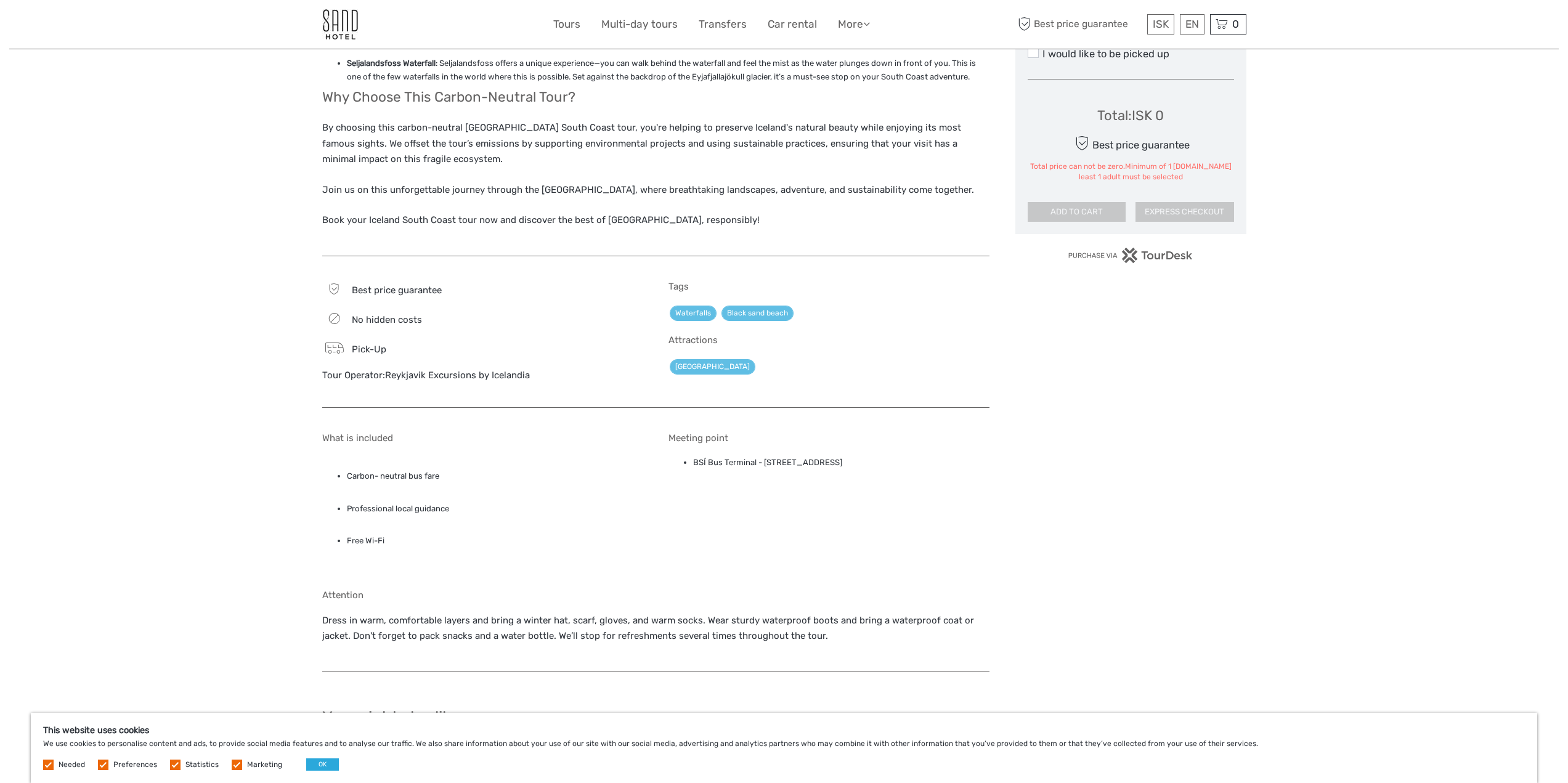
click at [387, 370] on link "Reykjavik Excursions by Icelandia" at bounding box center [457, 375] width 145 height 11
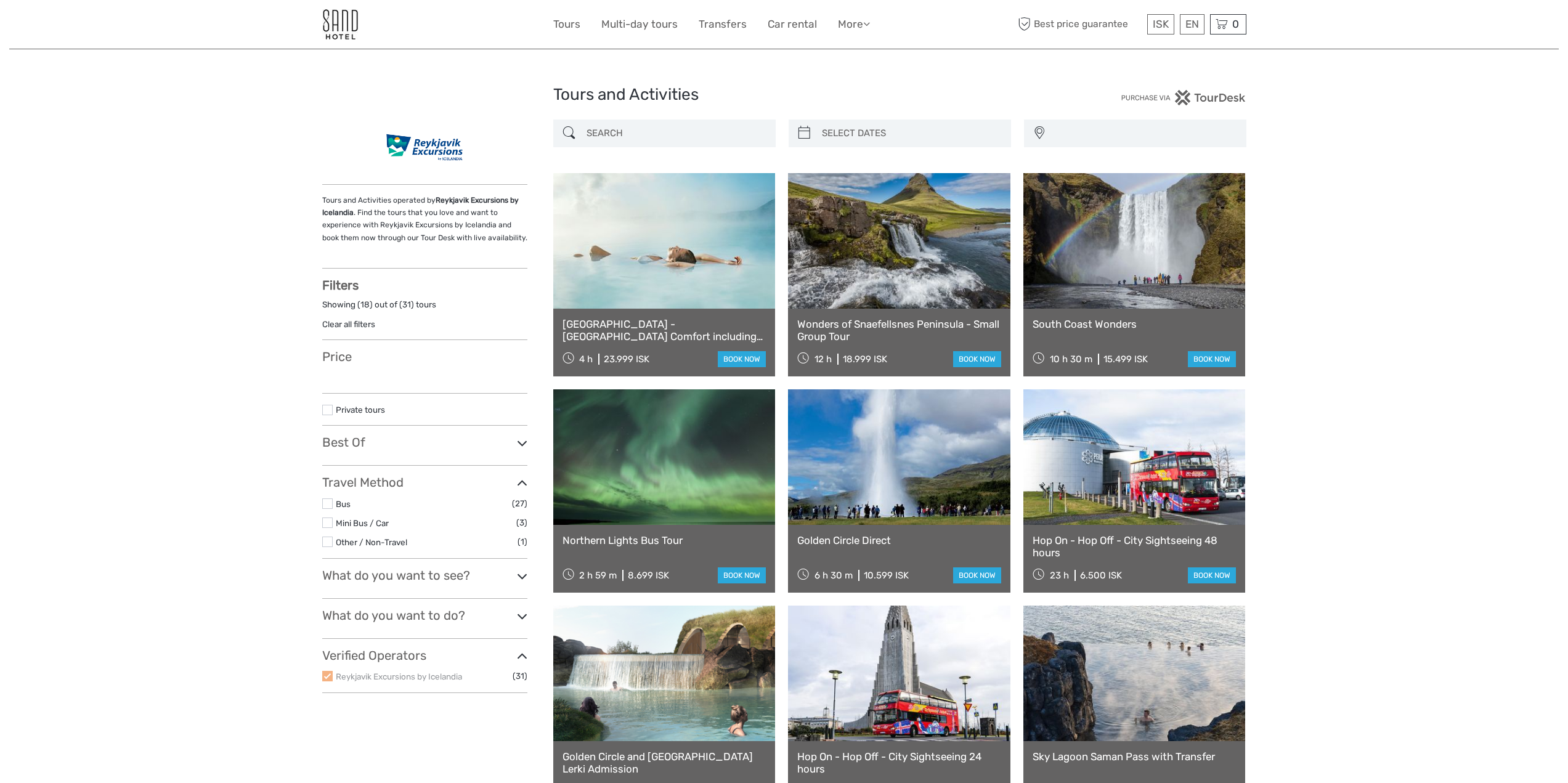
select select
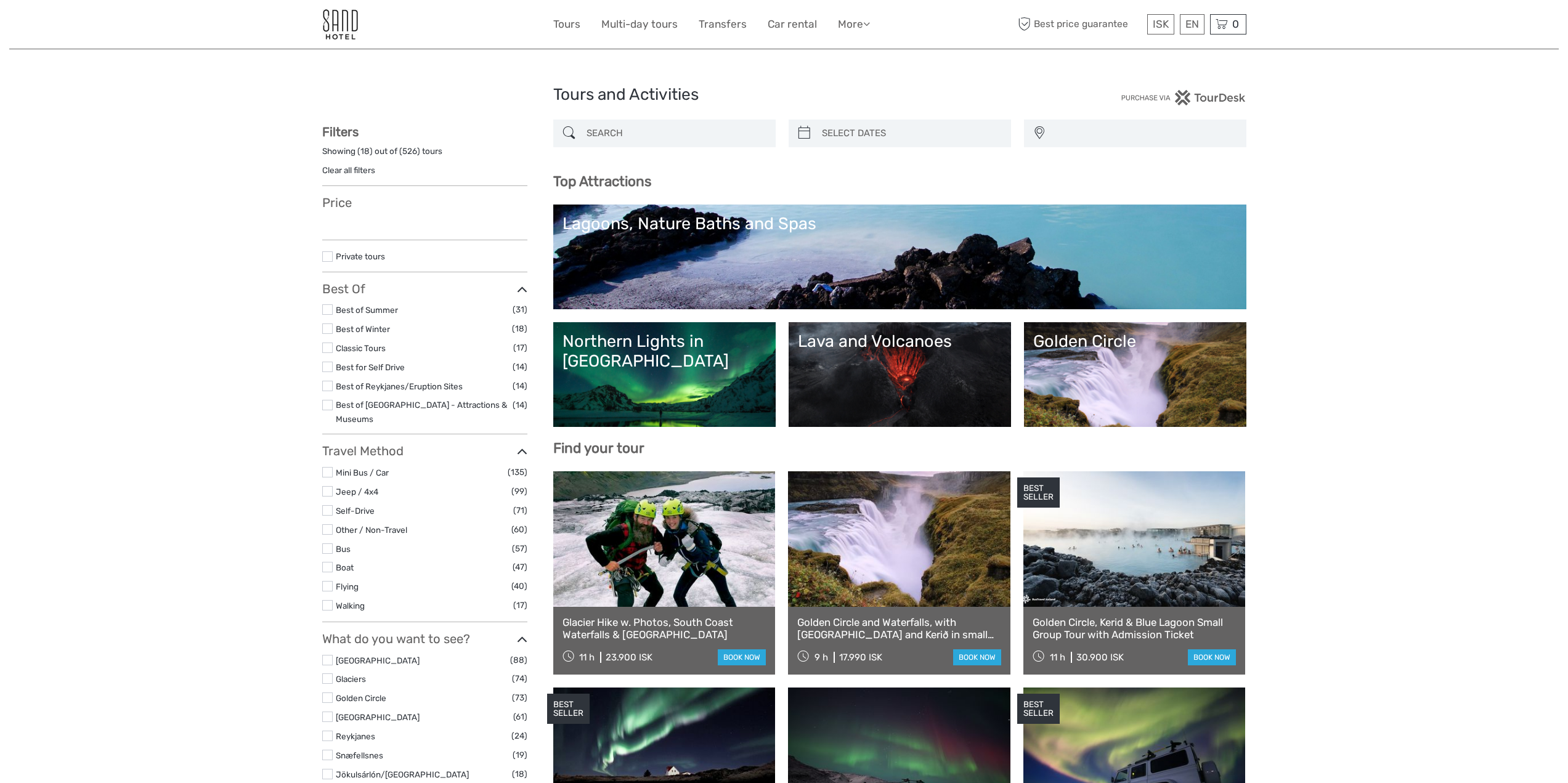
select select
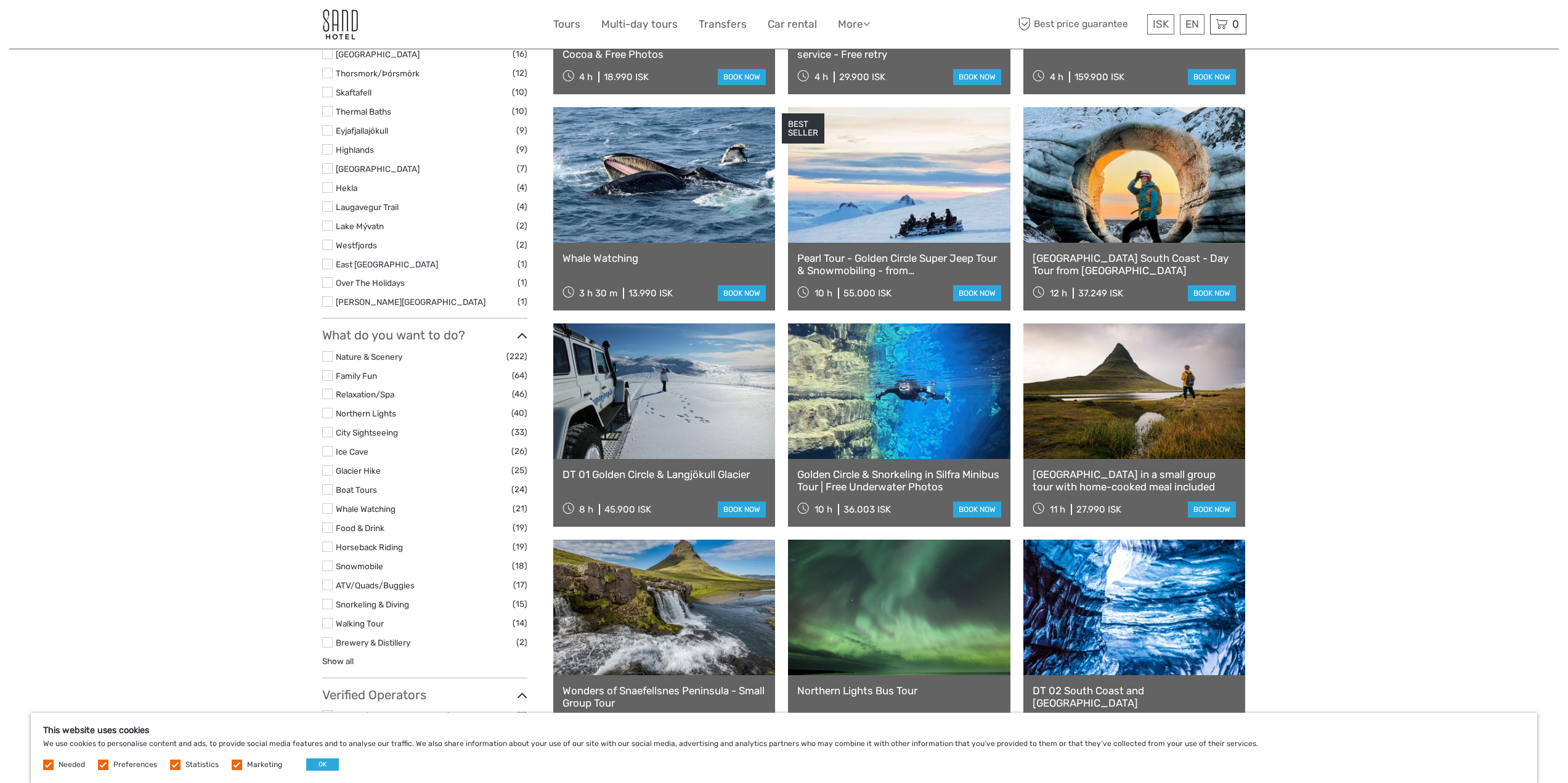
scroll to position [800, 0]
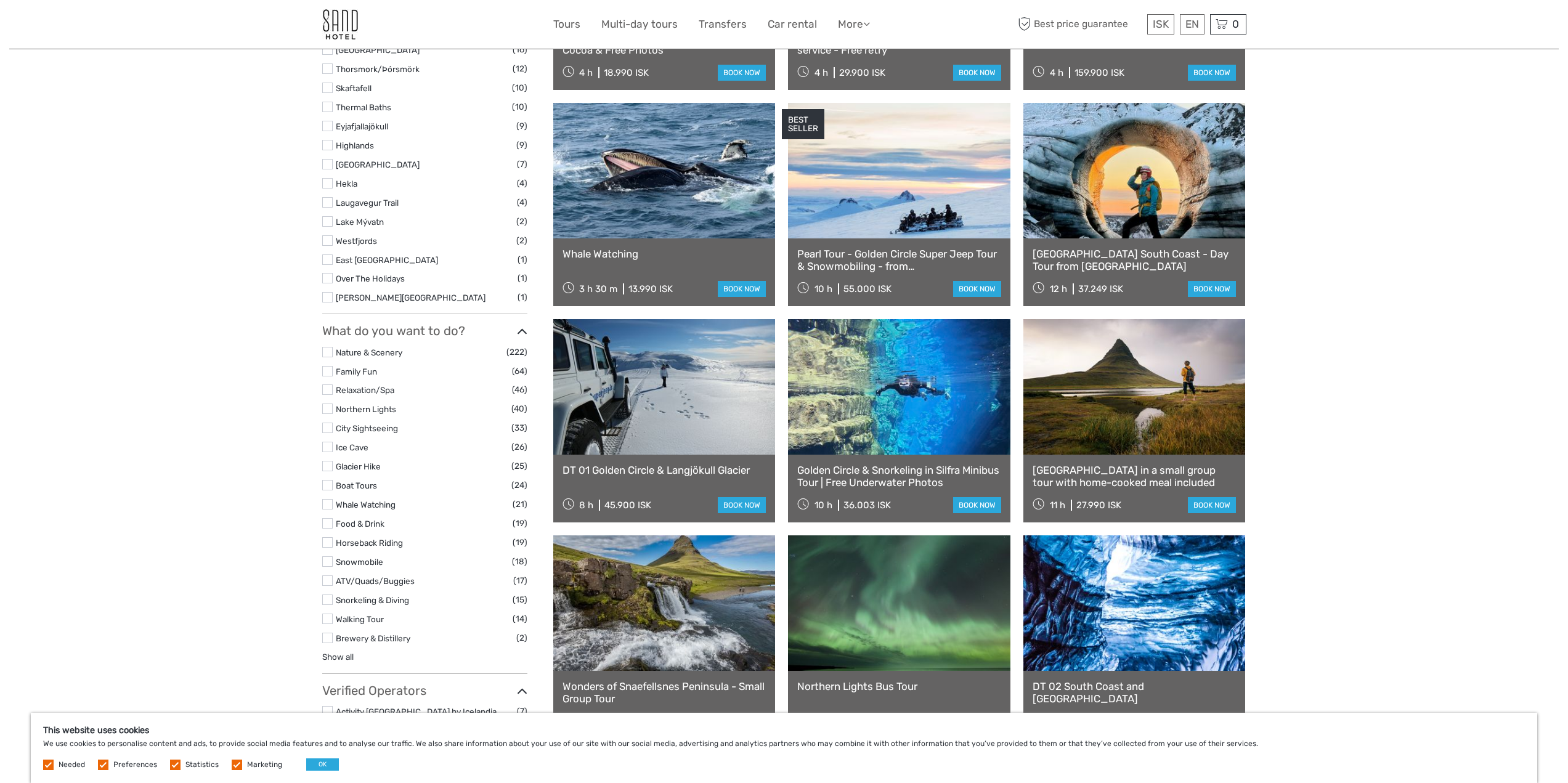
click at [363, 500] on link "Whale Watching" at bounding box center [365, 504] width 60 height 10
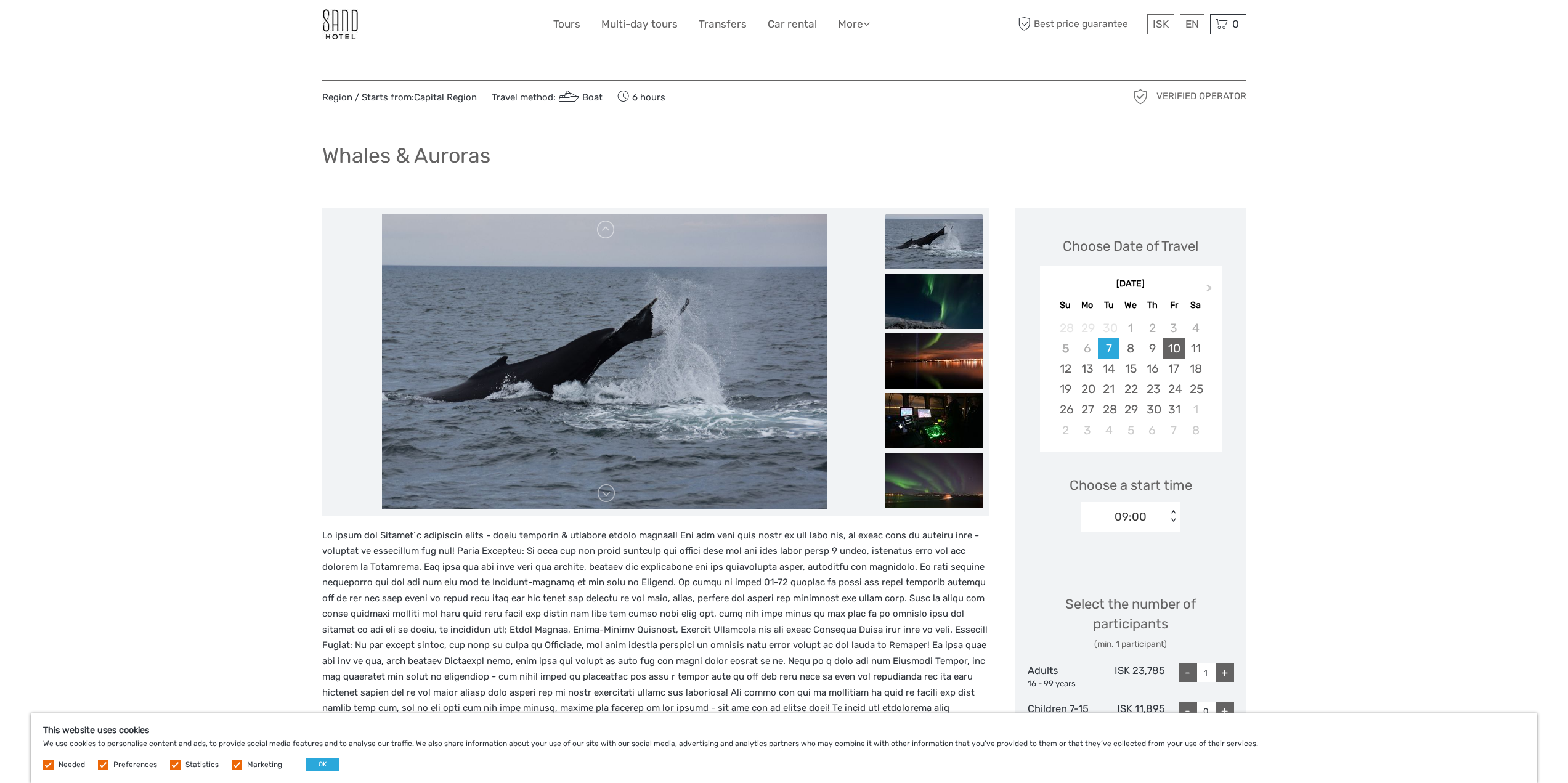
click at [1174, 352] on div "10" at bounding box center [1174, 348] width 22 height 21
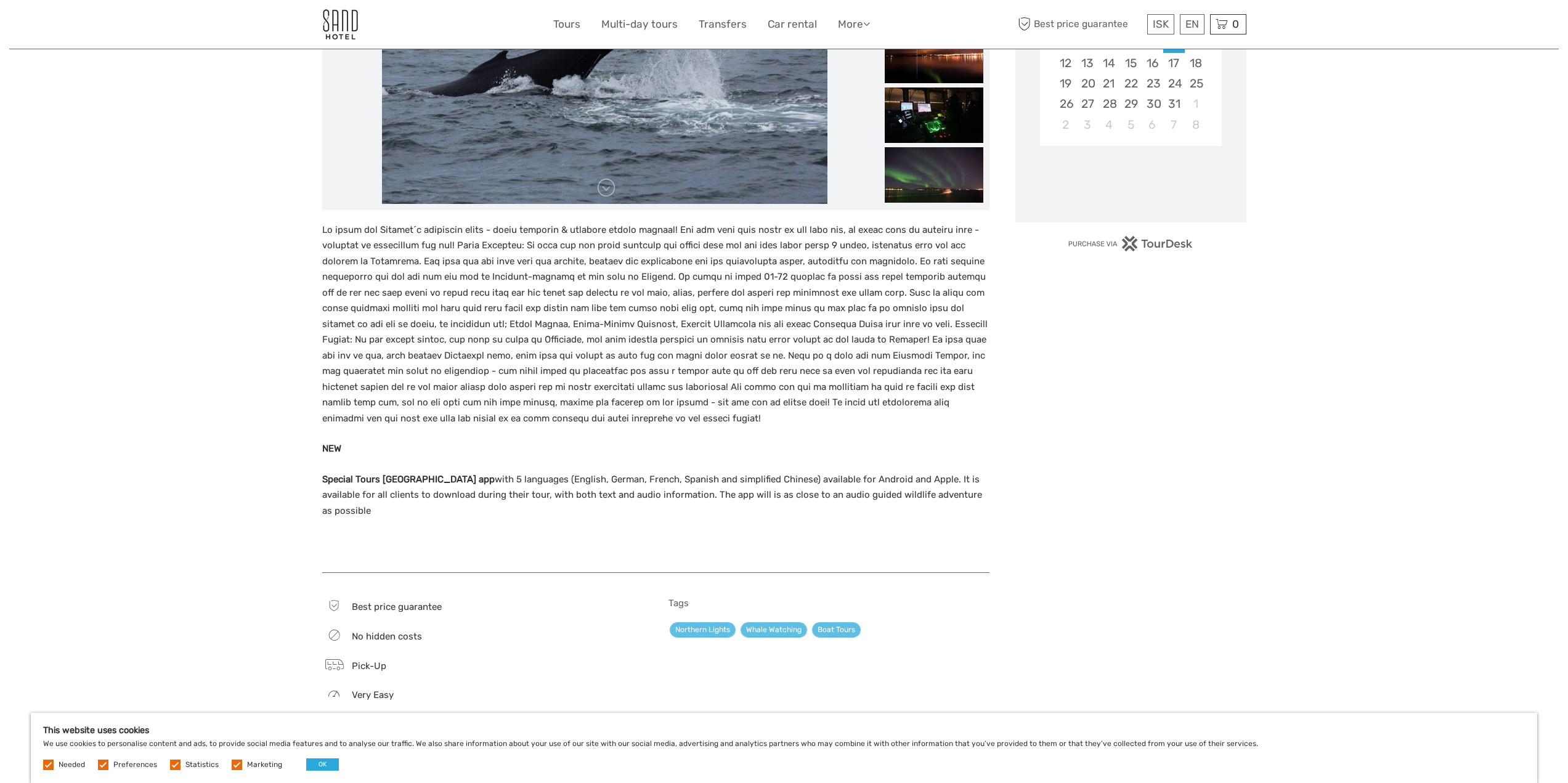
scroll to position [308, 0]
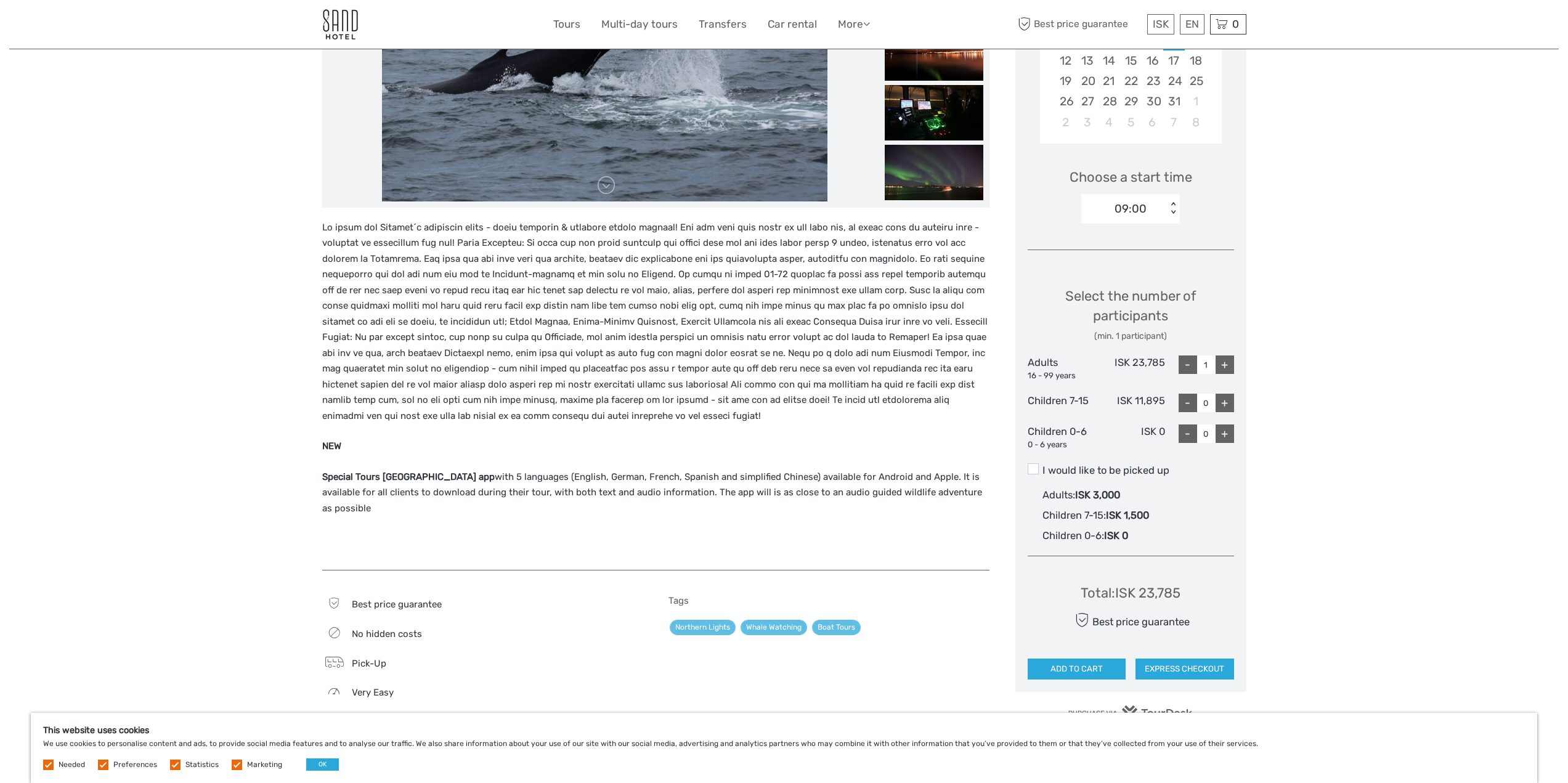
click at [1232, 368] on div "+" at bounding box center [1225, 364] width 19 height 19
type input "2"
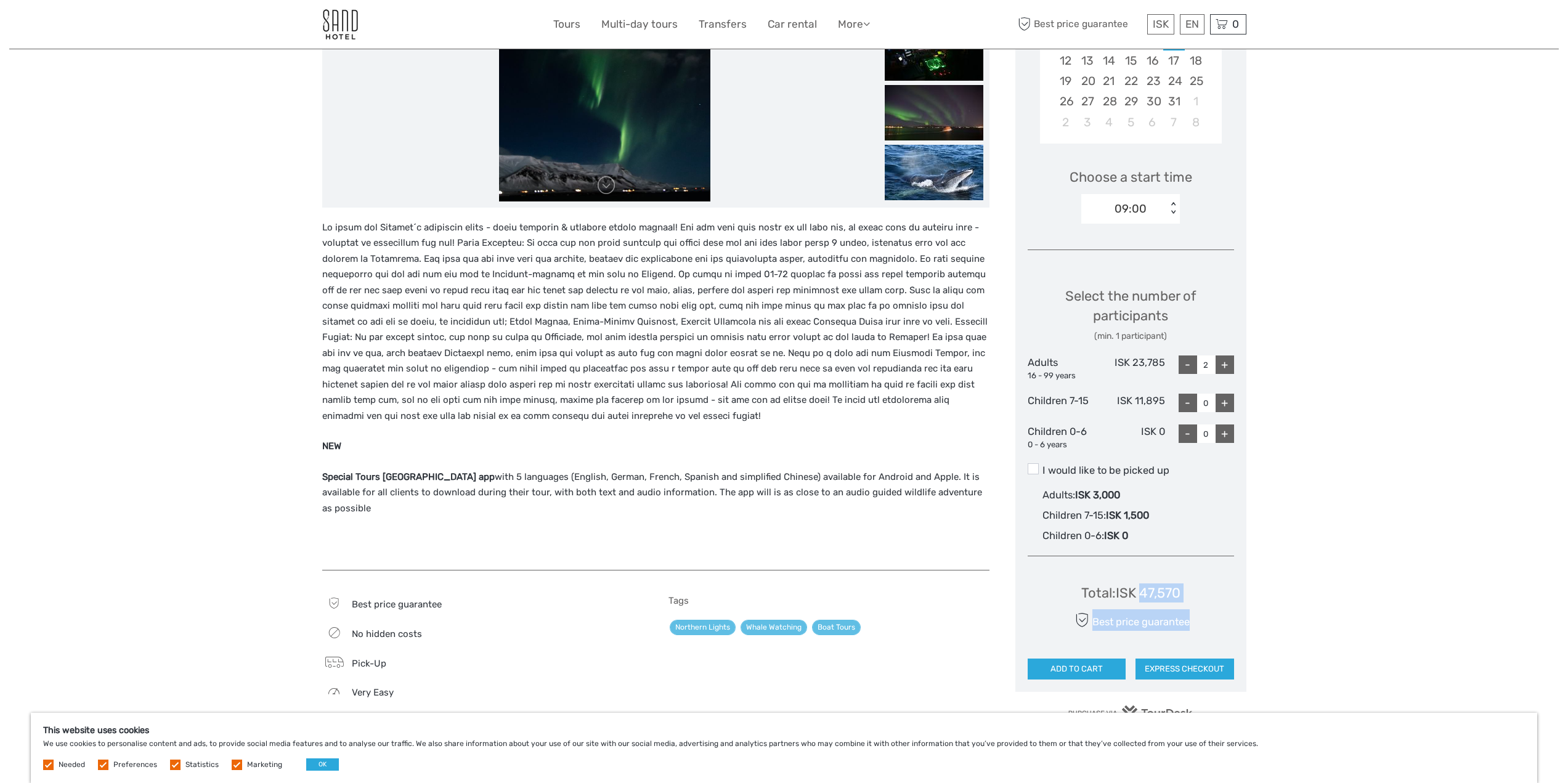
drag, startPoint x: 1144, startPoint y: 595, endPoint x: 1205, endPoint y: 596, distance: 61.0
click at [1205, 596] on div "Total : ISK 47,570 Best price guarantee ADD TO CART EXPRESS CHECKOUT" at bounding box center [1131, 622] width 206 height 113
click at [1227, 594] on div "Total : ISK 47,570 Best price guarantee ADD TO CART EXPRESS CHECKOUT" at bounding box center [1131, 622] width 206 height 113
drag, startPoint x: 1149, startPoint y: 589, endPoint x: 1184, endPoint y: 588, distance: 35.0
click at [1184, 588] on div "Total : ISK 47,570 Best price guarantee ADD TO CART EXPRESS CHECKOUT" at bounding box center [1131, 622] width 206 height 113
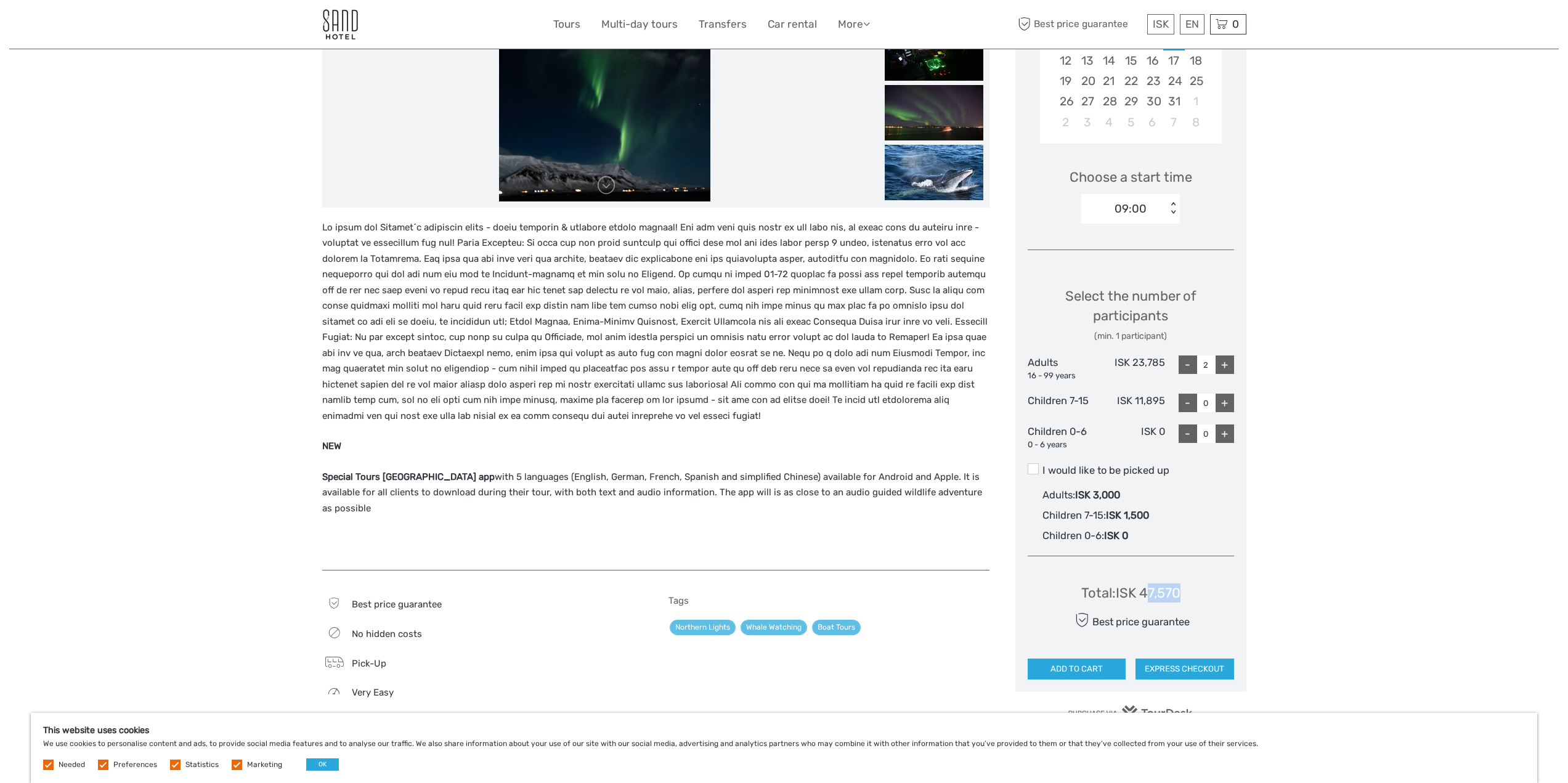
click at [1201, 589] on div "Total : ISK 47,570 Best price guarantee ADD TO CART EXPRESS CHECKOUT" at bounding box center [1131, 622] width 206 height 113
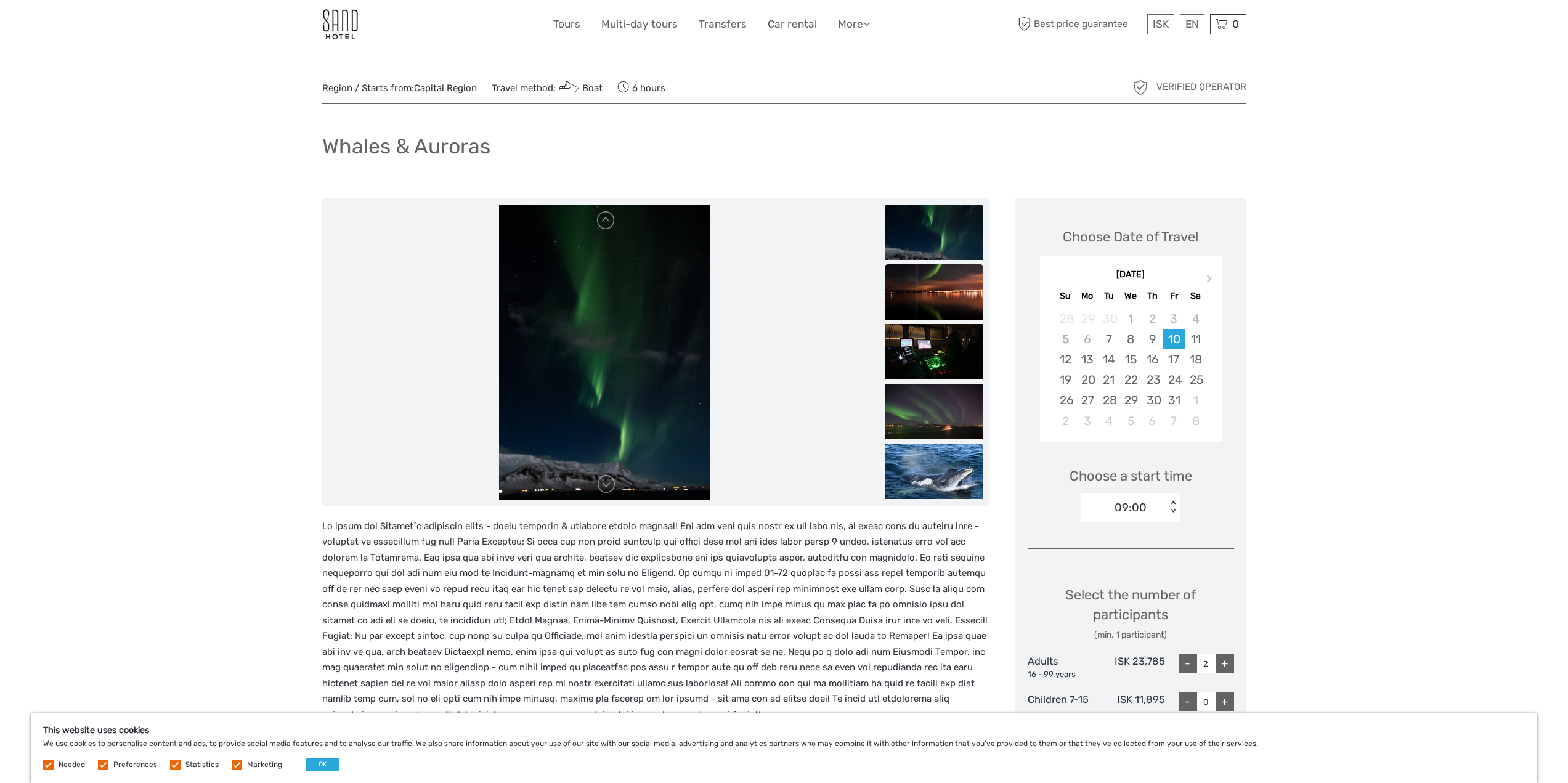
scroll to position [0, 0]
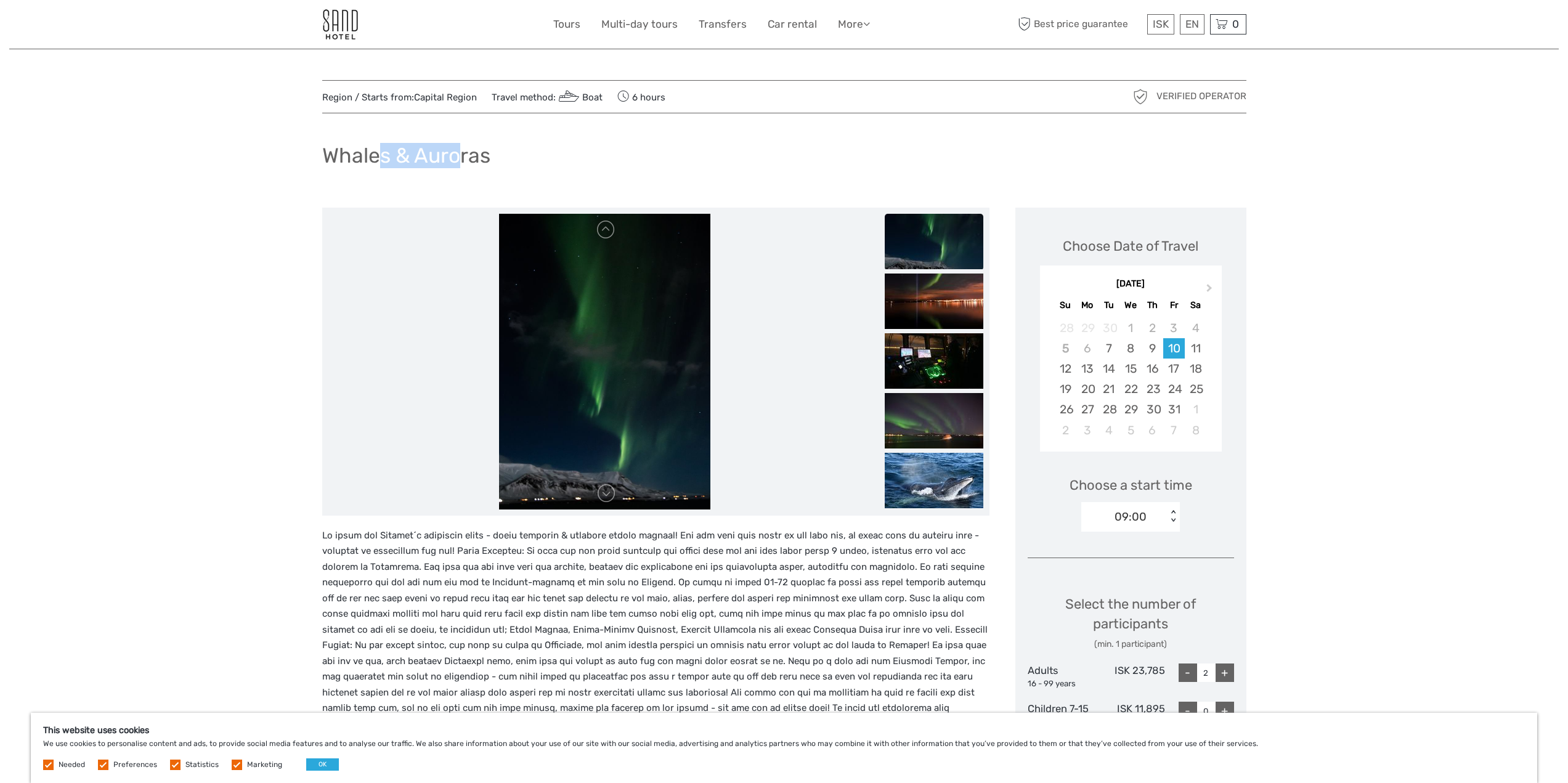
drag, startPoint x: 439, startPoint y: 159, endPoint x: 462, endPoint y: 156, distance: 23.2
click at [462, 156] on h1 "Whales & Auroras" at bounding box center [406, 155] width 169 height 25
click at [564, 160] on div "Whales & Auroras" at bounding box center [784, 161] width 924 height 45
click at [612, 496] on link at bounding box center [606, 493] width 20 height 20
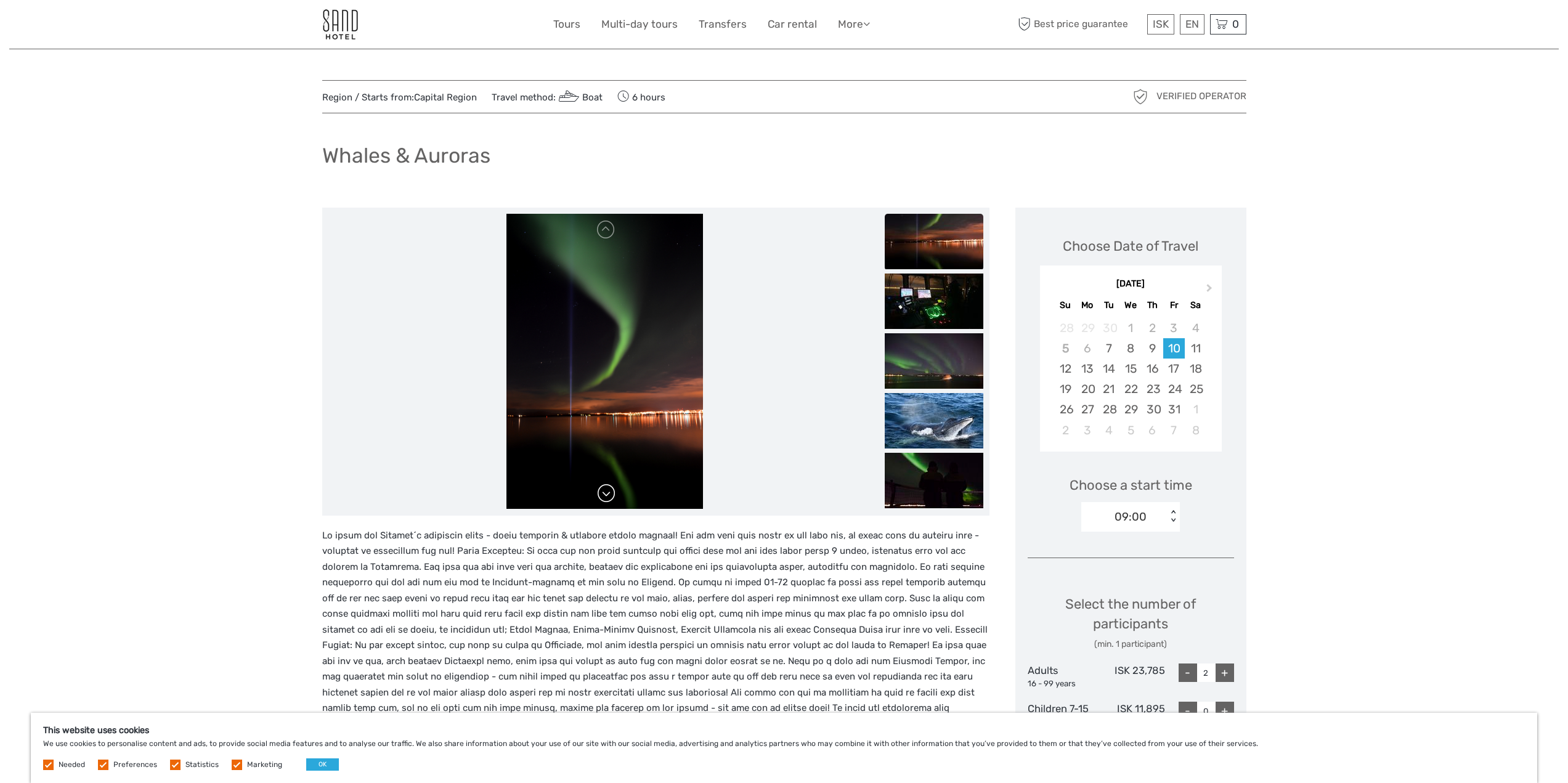
click at [611, 492] on link at bounding box center [606, 493] width 20 height 20
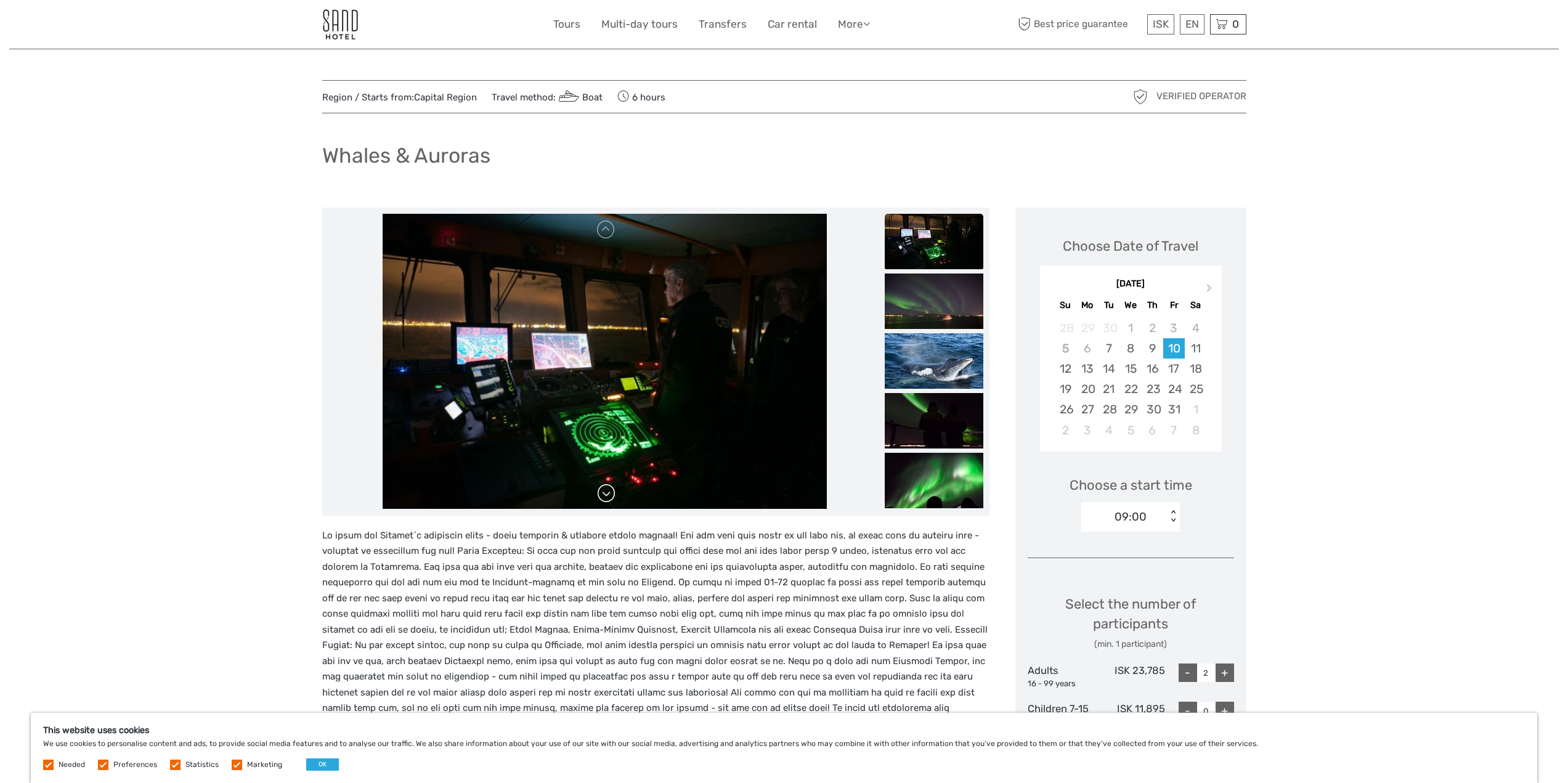
click at [613, 488] on link at bounding box center [606, 493] width 20 height 20
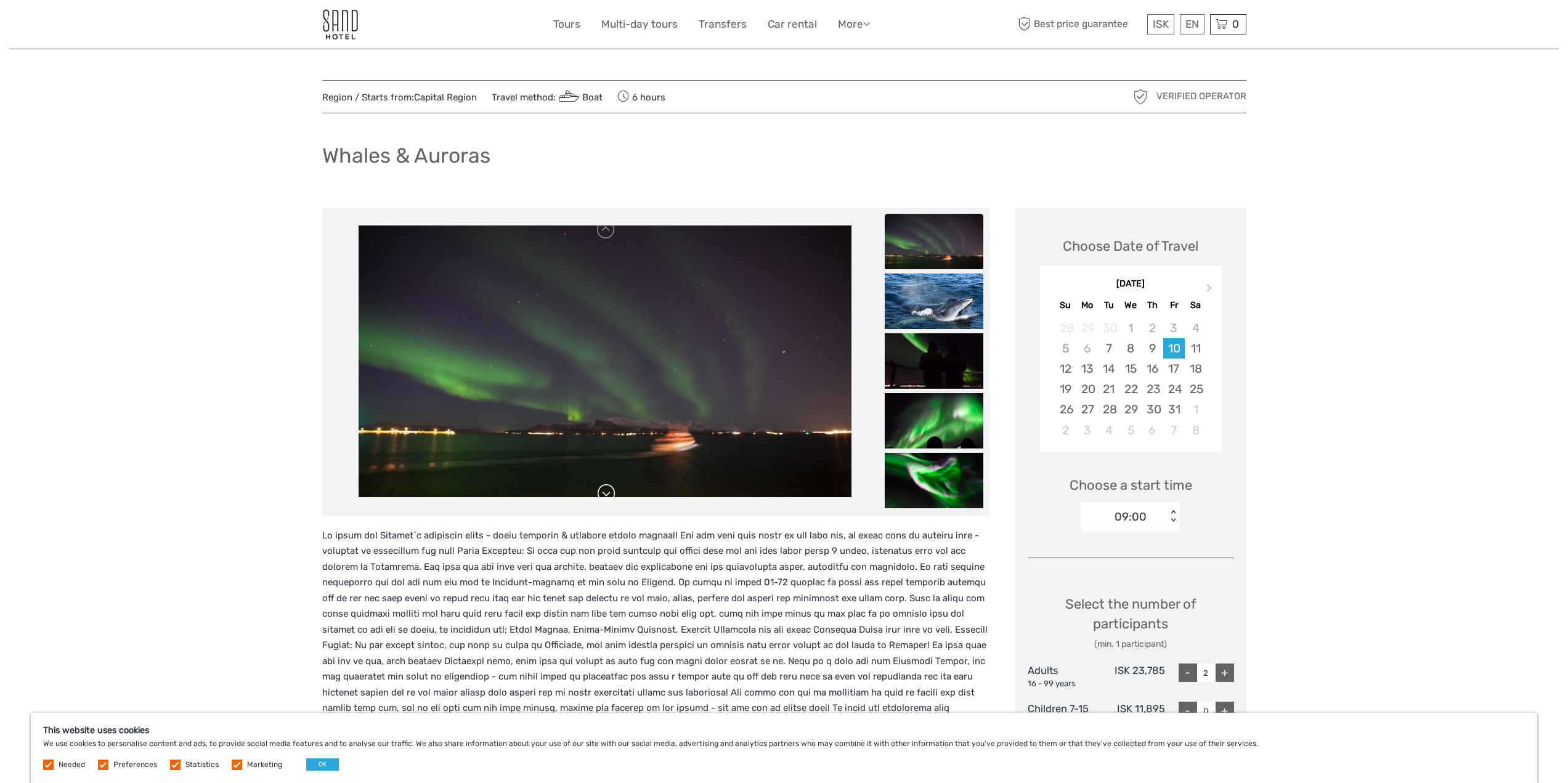
click at [613, 488] on link at bounding box center [606, 493] width 20 height 20
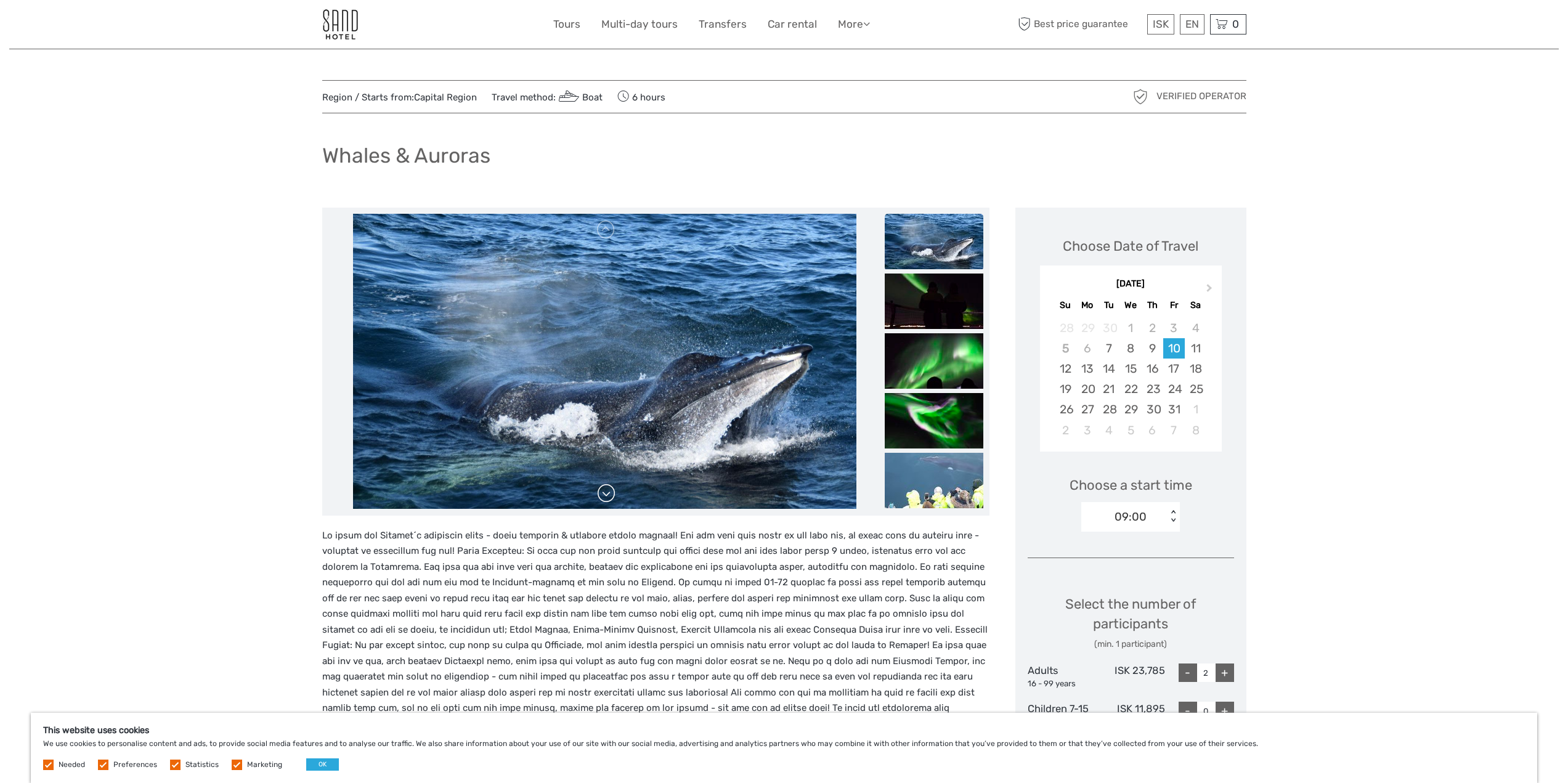
click at [613, 488] on link at bounding box center [606, 493] width 20 height 20
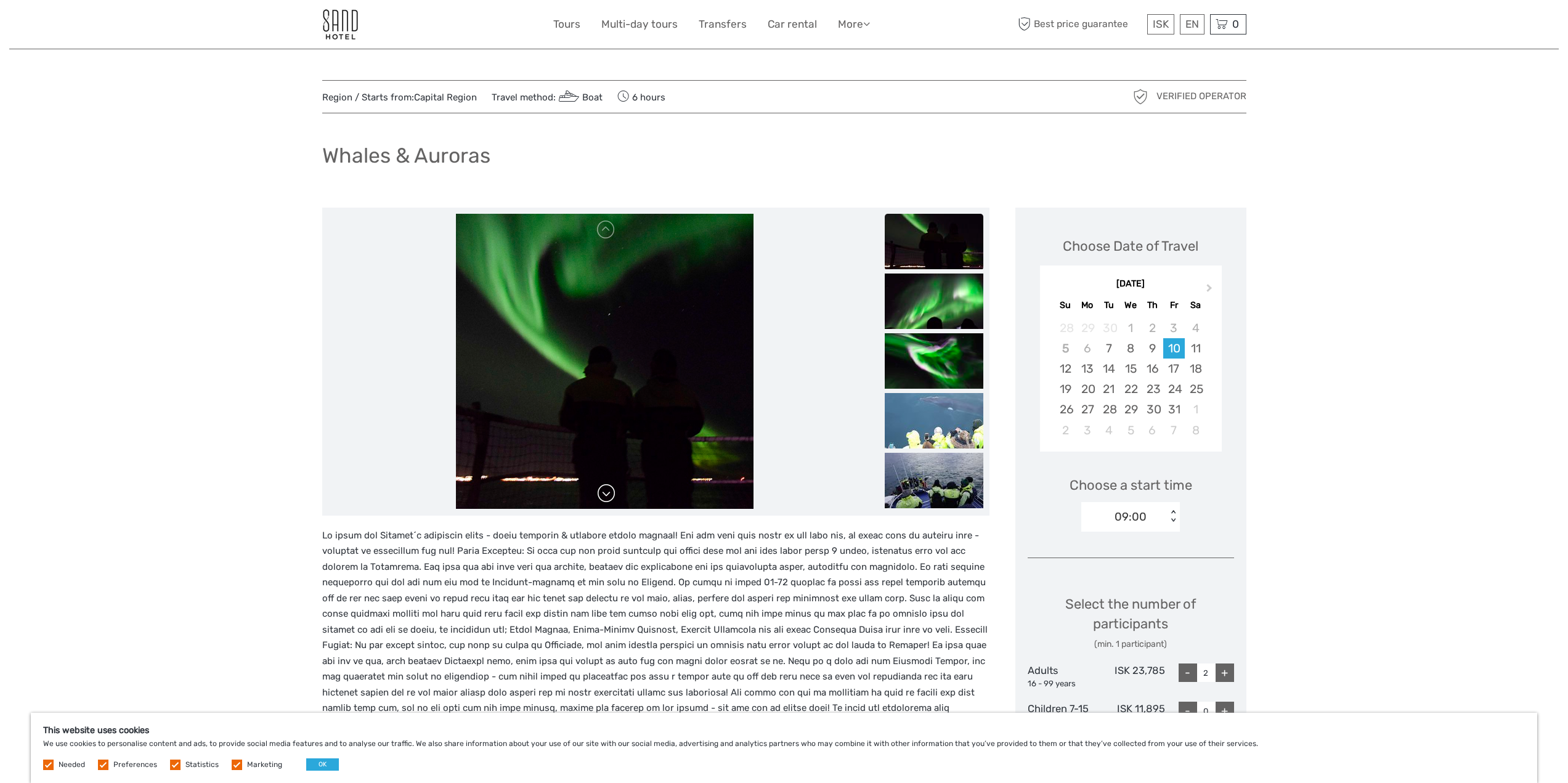
click at [613, 488] on link at bounding box center [606, 493] width 20 height 20
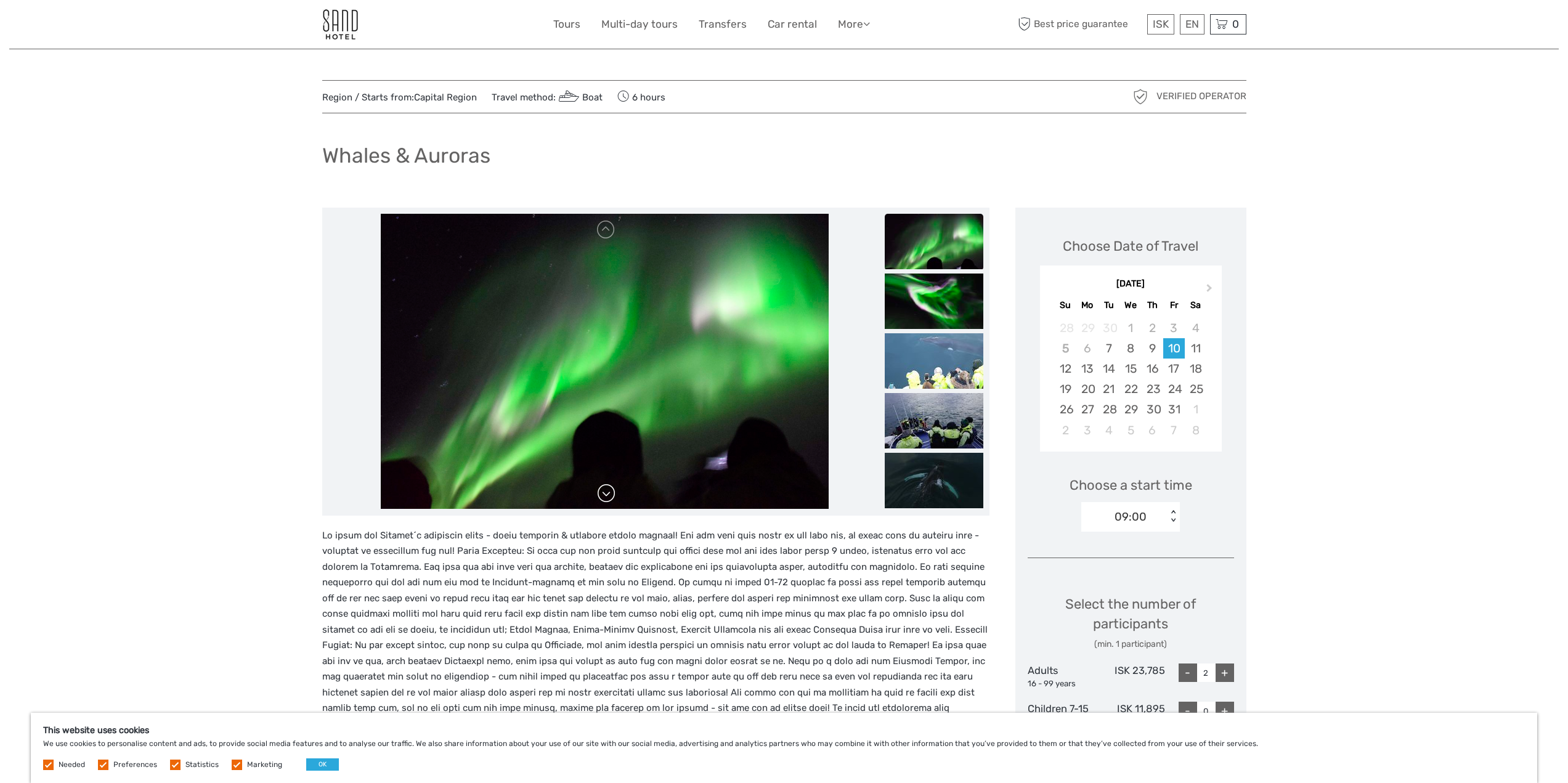
click at [613, 488] on link at bounding box center [606, 493] width 20 height 20
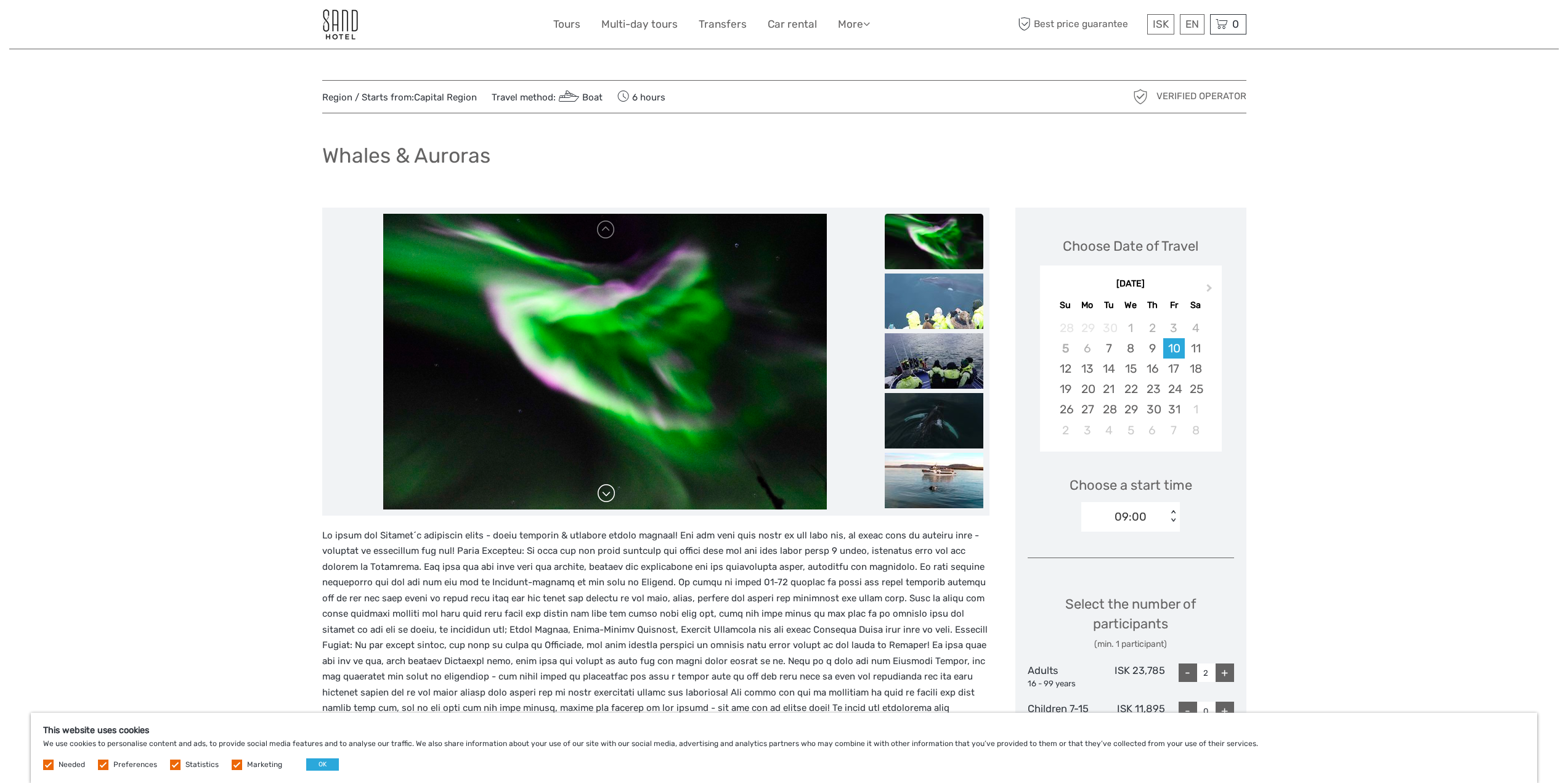
click at [613, 488] on link at bounding box center [606, 493] width 20 height 20
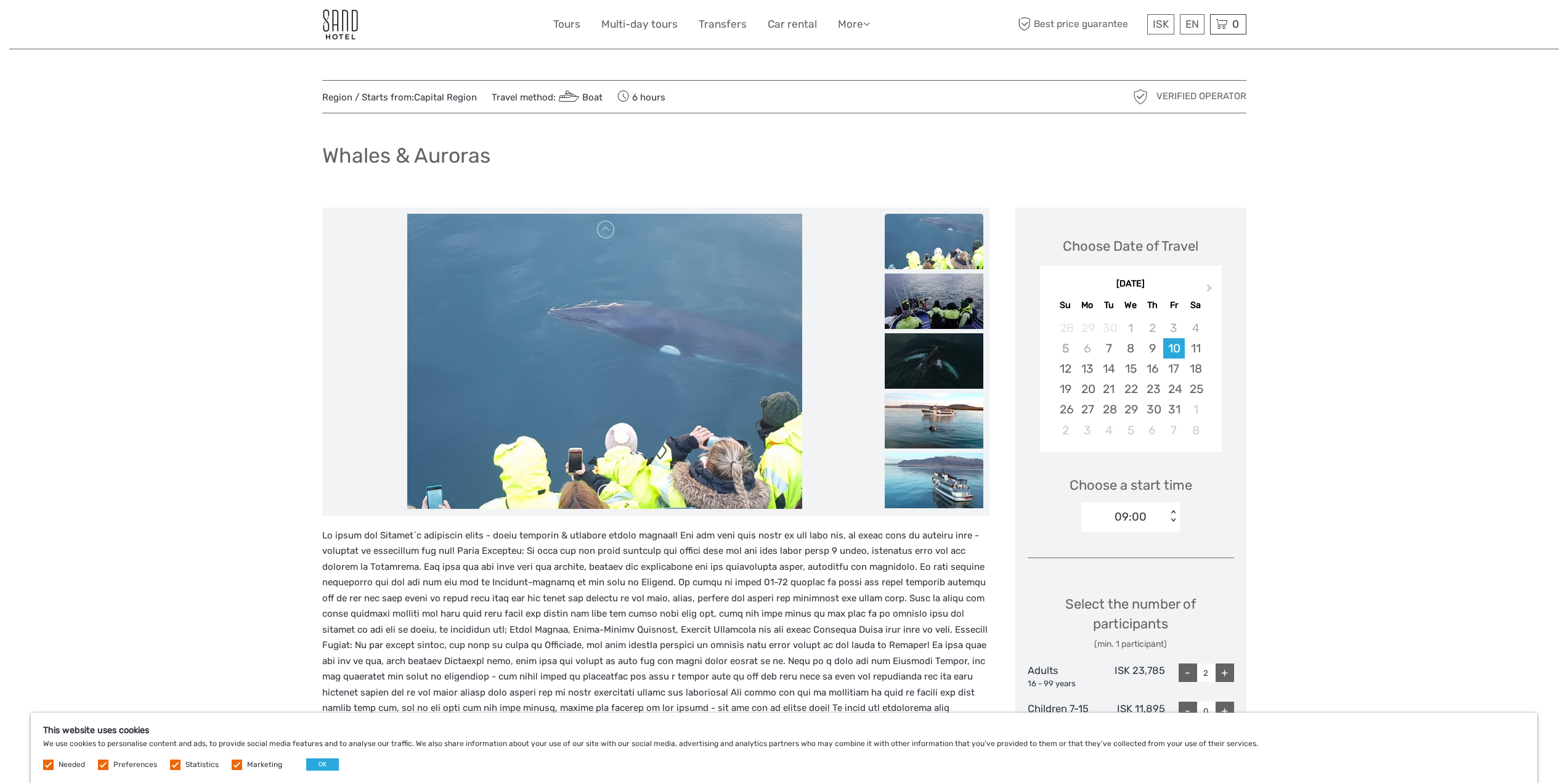
click at [613, 488] on link at bounding box center [606, 493] width 20 height 20
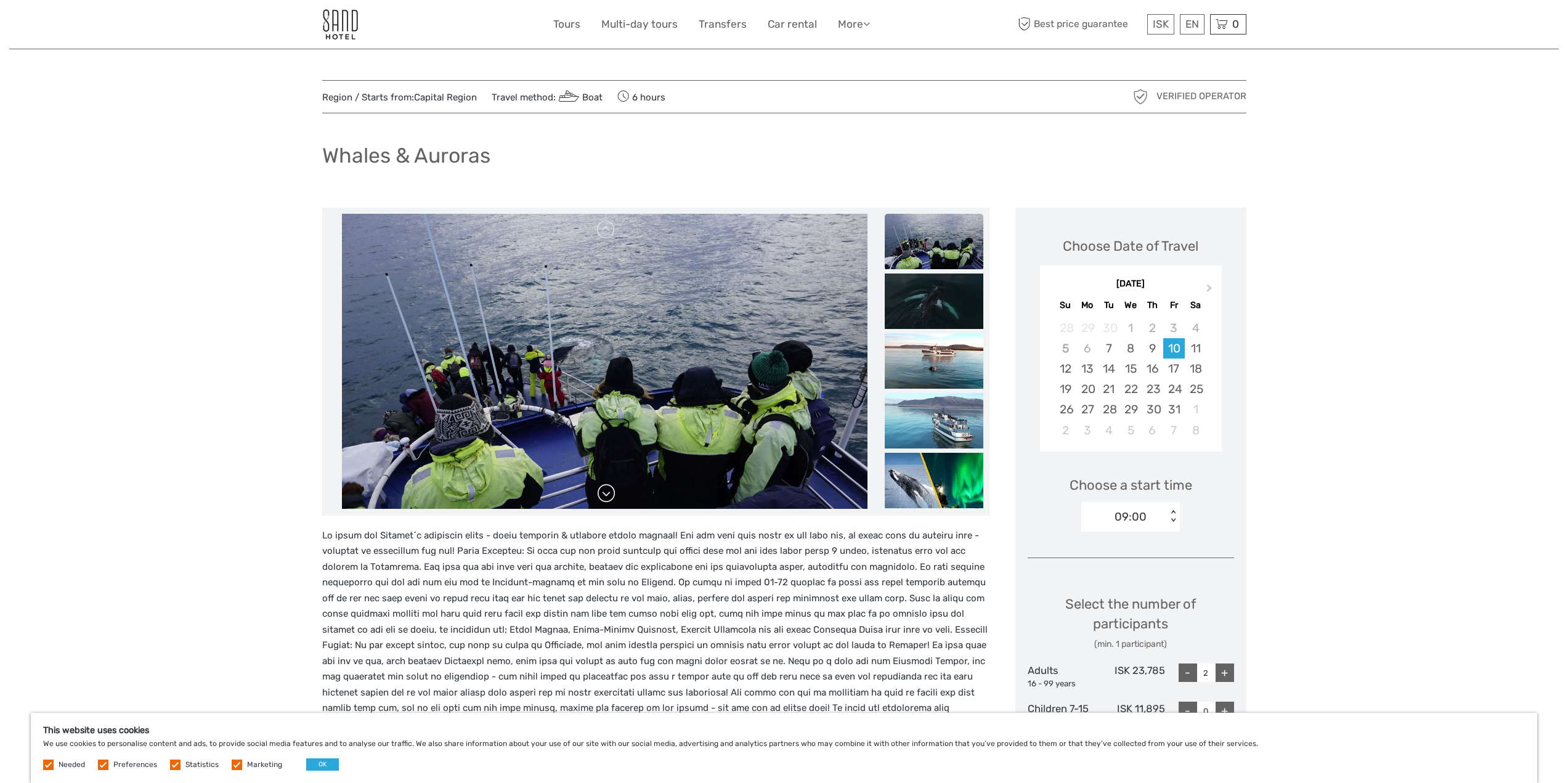
click at [608, 490] on link at bounding box center [606, 493] width 20 height 20
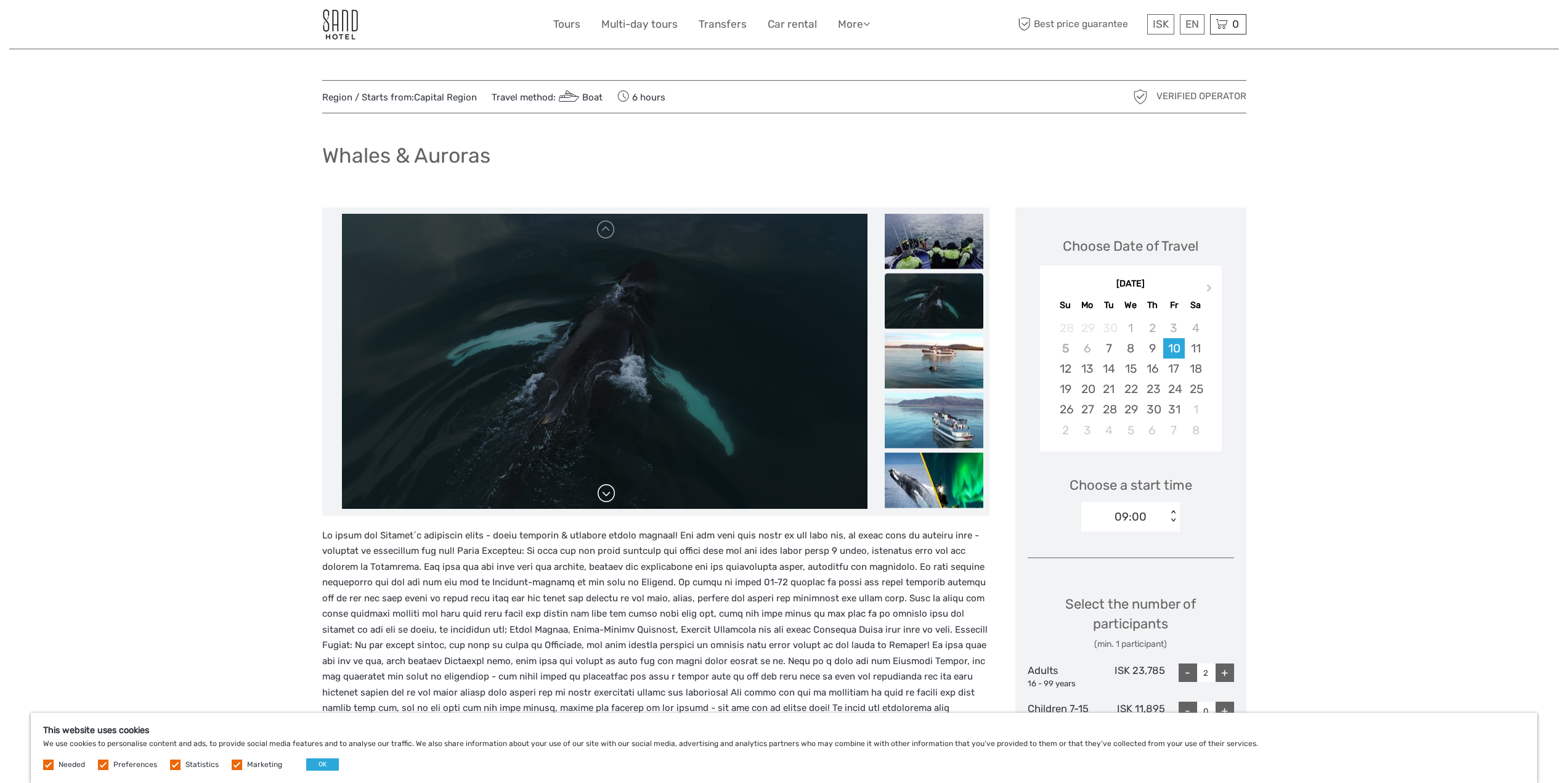
click at [608, 490] on link at bounding box center [606, 493] width 20 height 20
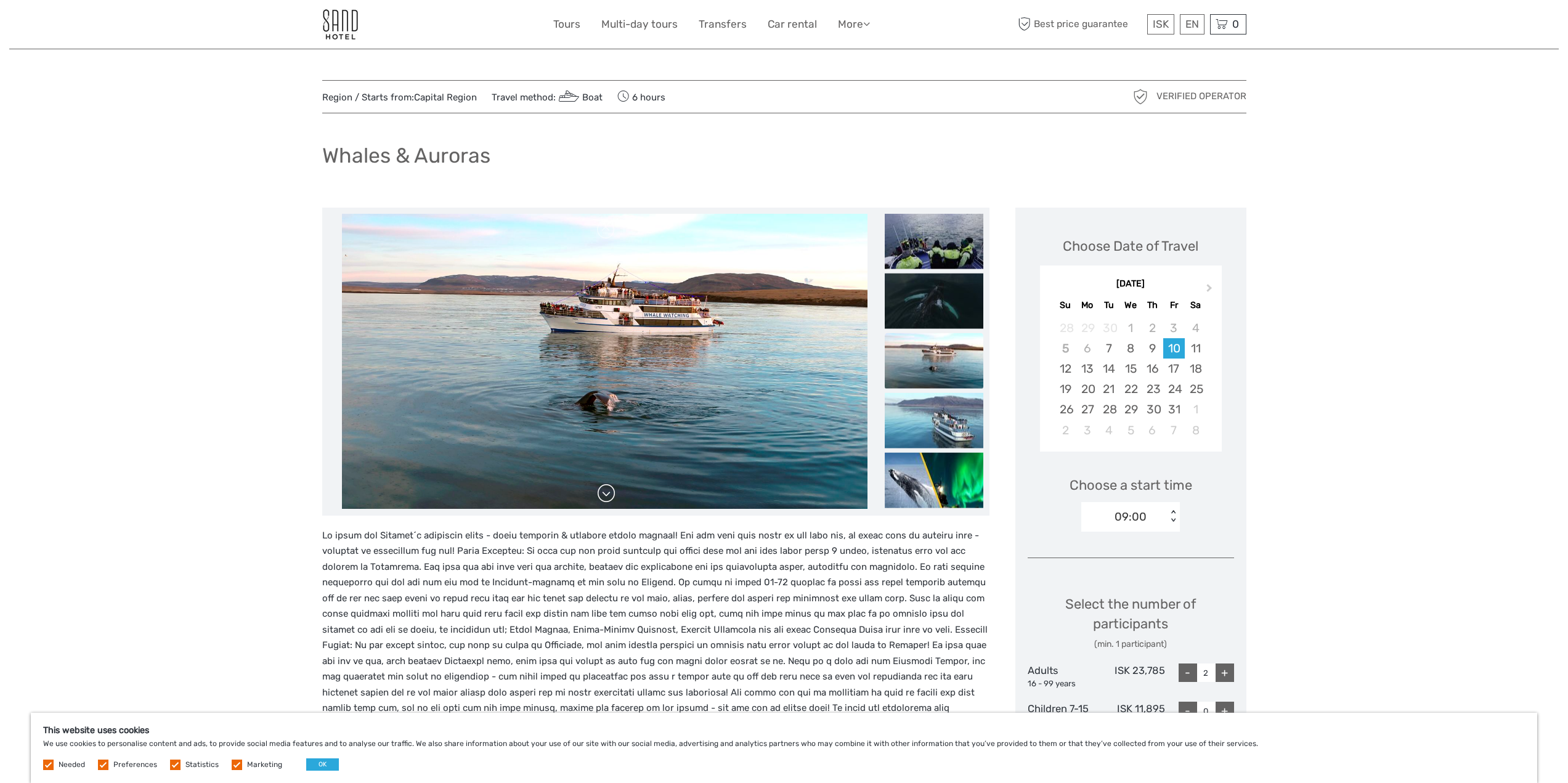
click at [608, 489] on link at bounding box center [606, 493] width 20 height 20
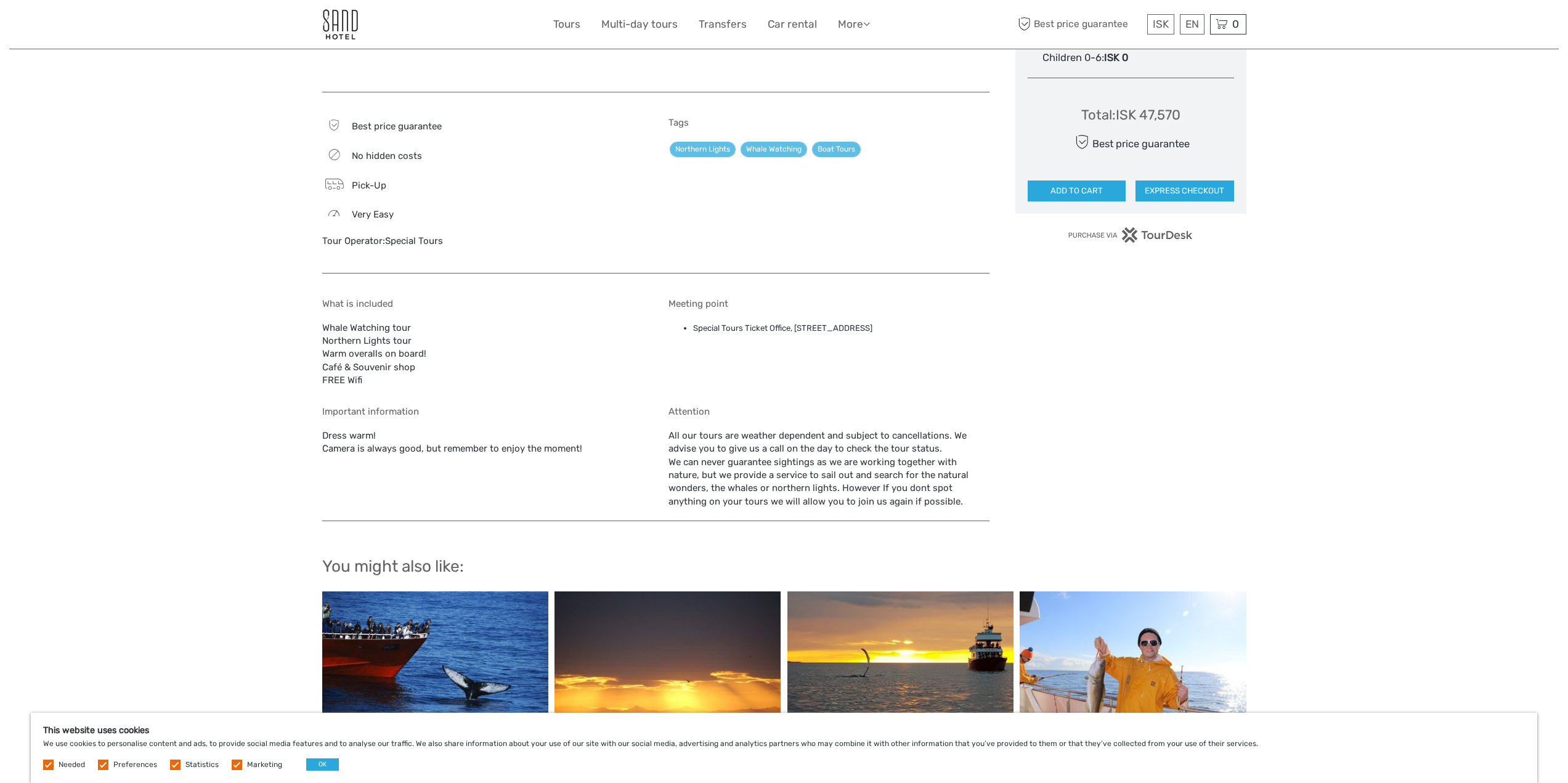
scroll to position [800, 0]
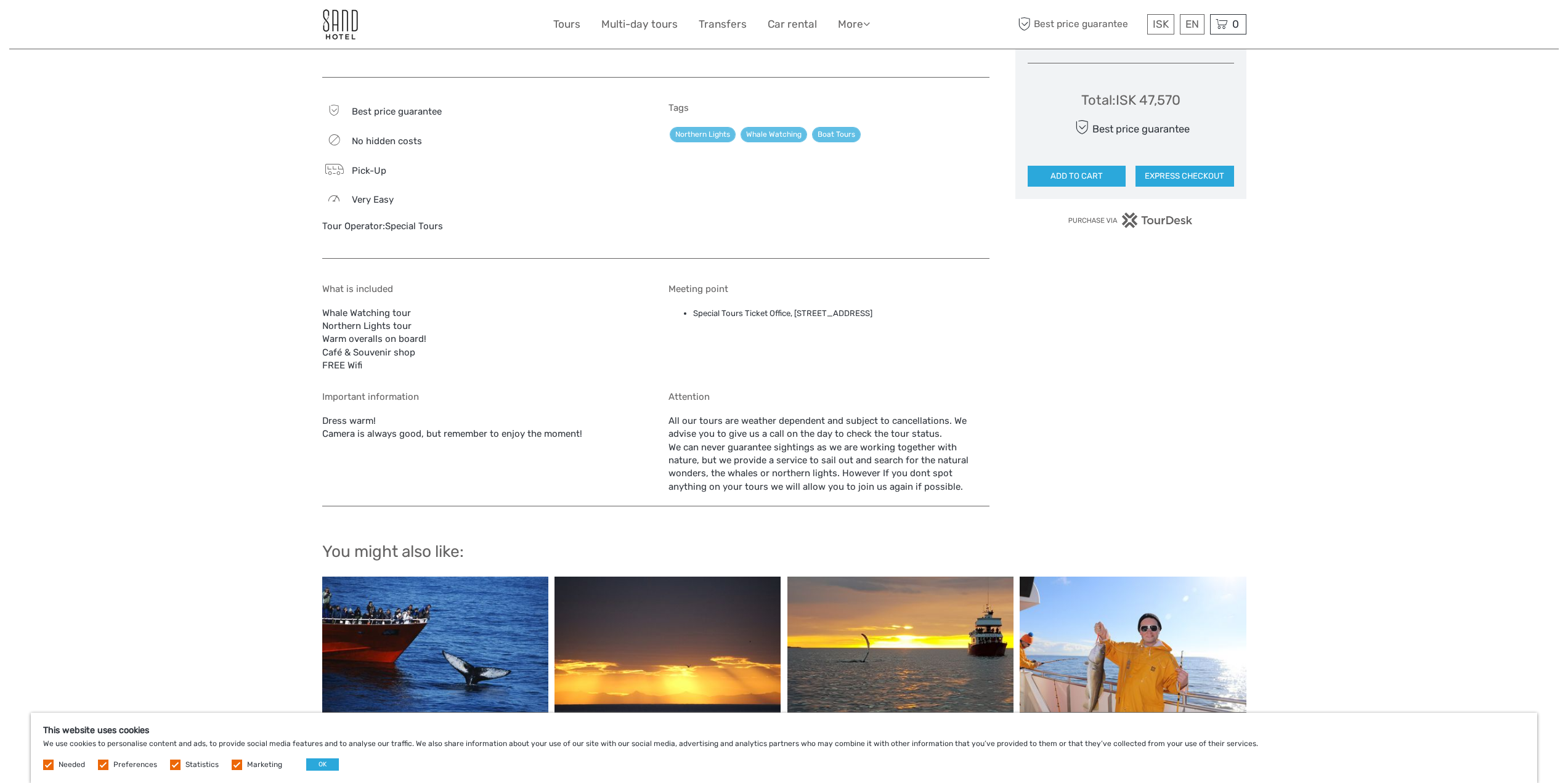
click at [423, 221] on link "Special Tours" at bounding box center [414, 226] width 58 height 11
drag, startPoint x: 449, startPoint y: 213, endPoint x: 388, endPoint y: 219, distance: 61.3
click at [388, 219] on div "Best price guarantee No hidden costs Pick-Up Very easy Tour Operator: Special T…" at bounding box center [482, 174] width 321 height 143
copy link "Special Tours"
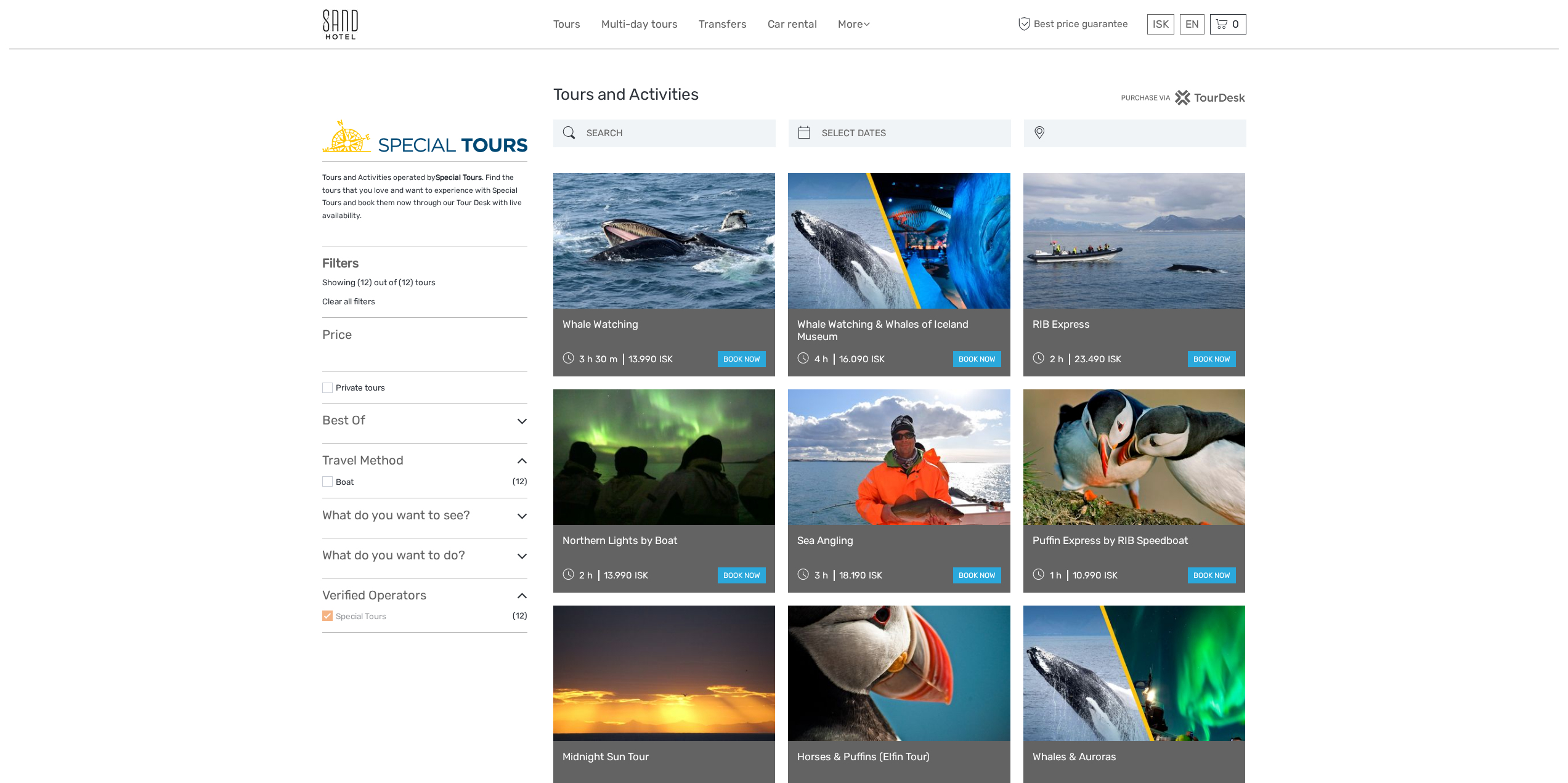
select select
